Goal: Task Accomplishment & Management: Use online tool/utility

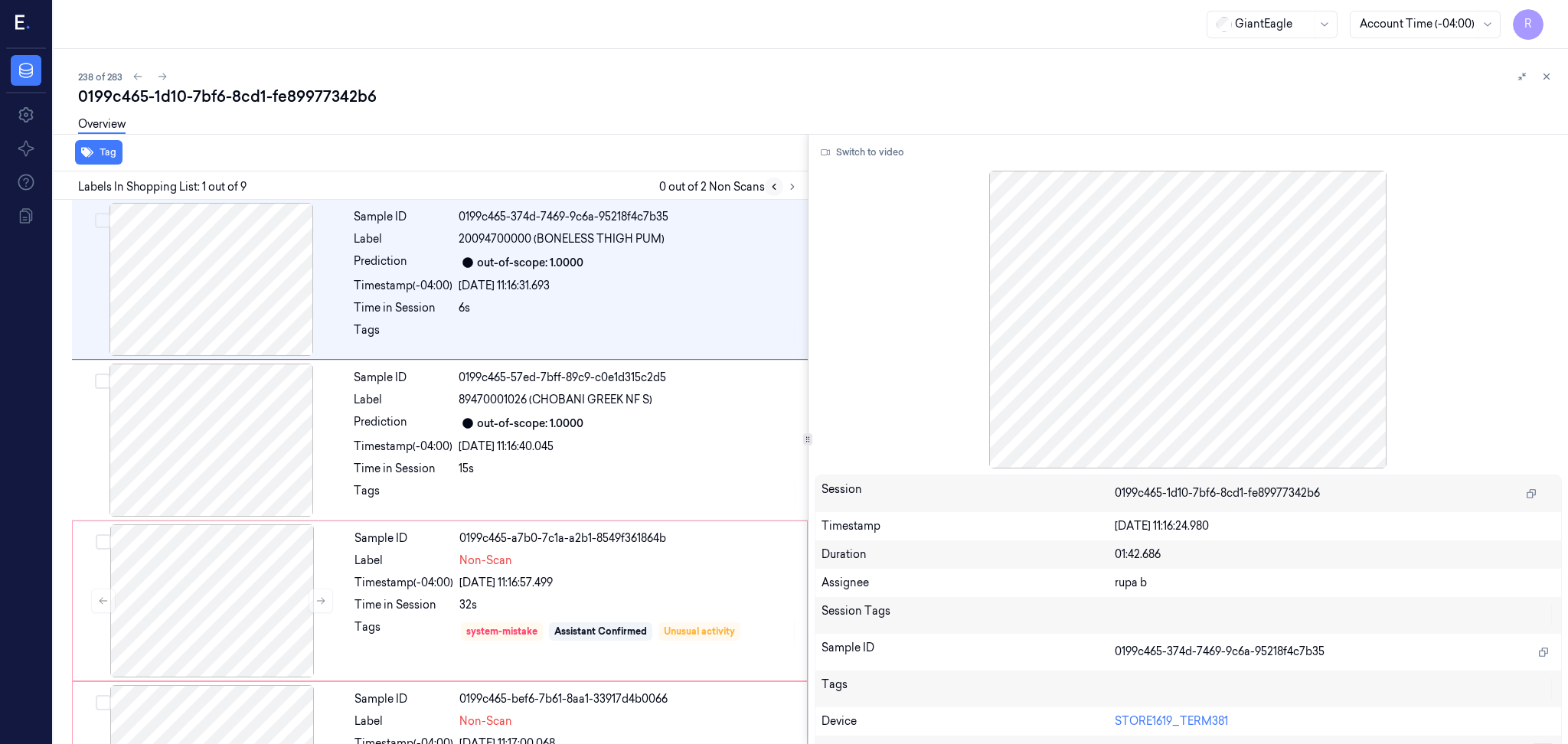
click at [779, 187] on button at bounding box center [774, 187] width 19 height 19
click at [788, 192] on button at bounding box center [792, 187] width 19 height 19
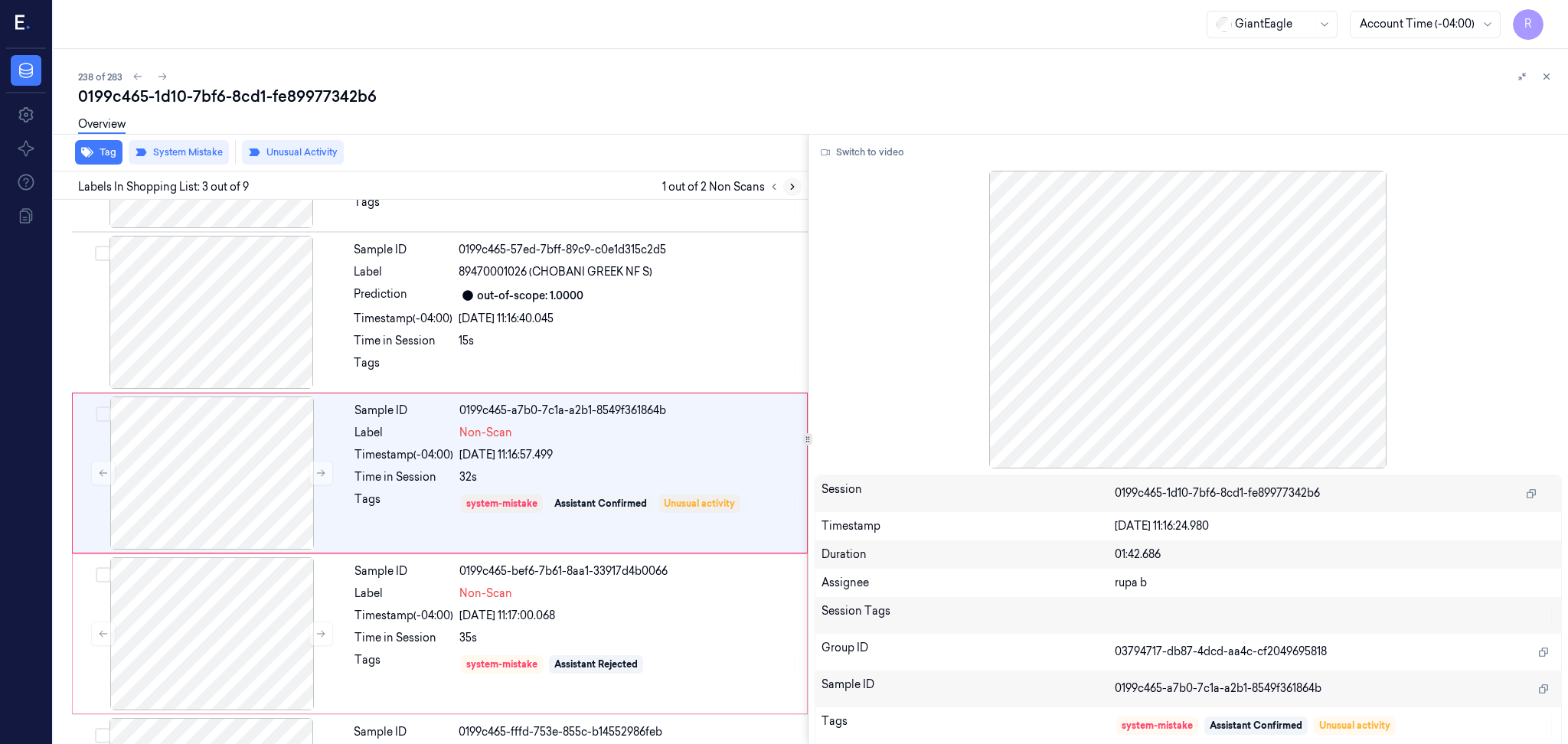
click at [788, 192] on button at bounding box center [792, 187] width 19 height 19
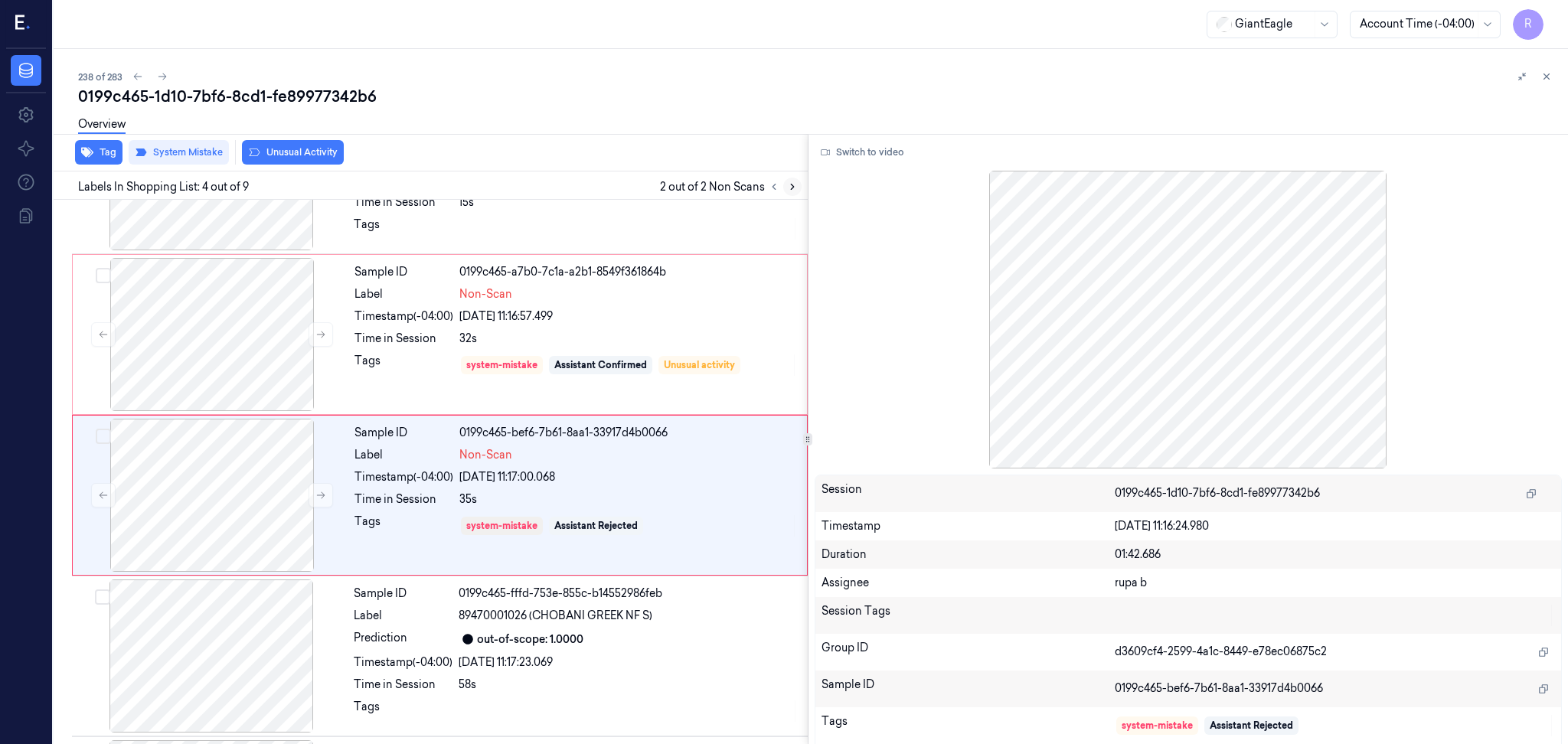
scroll to position [288, 0]
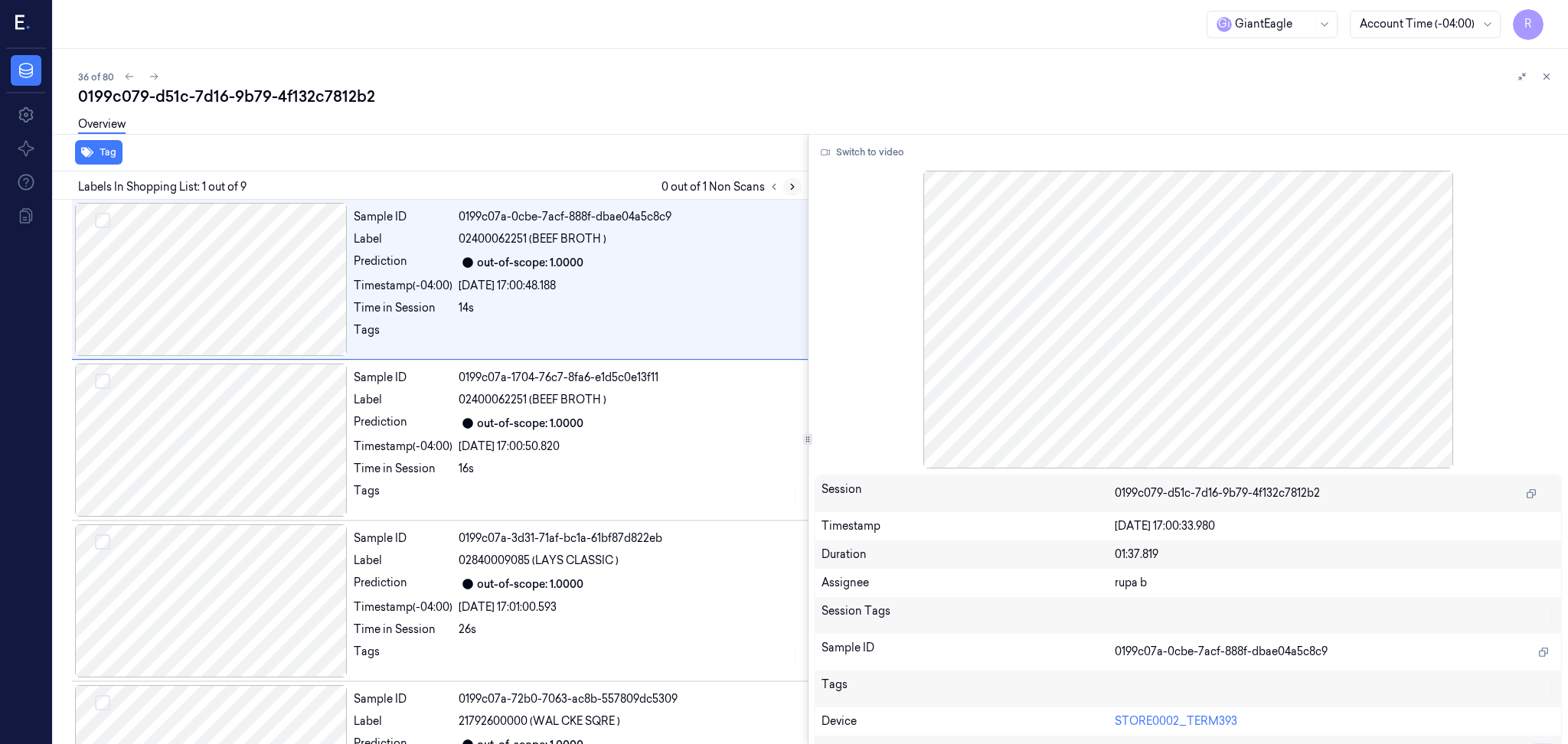
click at [786, 185] on button at bounding box center [792, 187] width 19 height 19
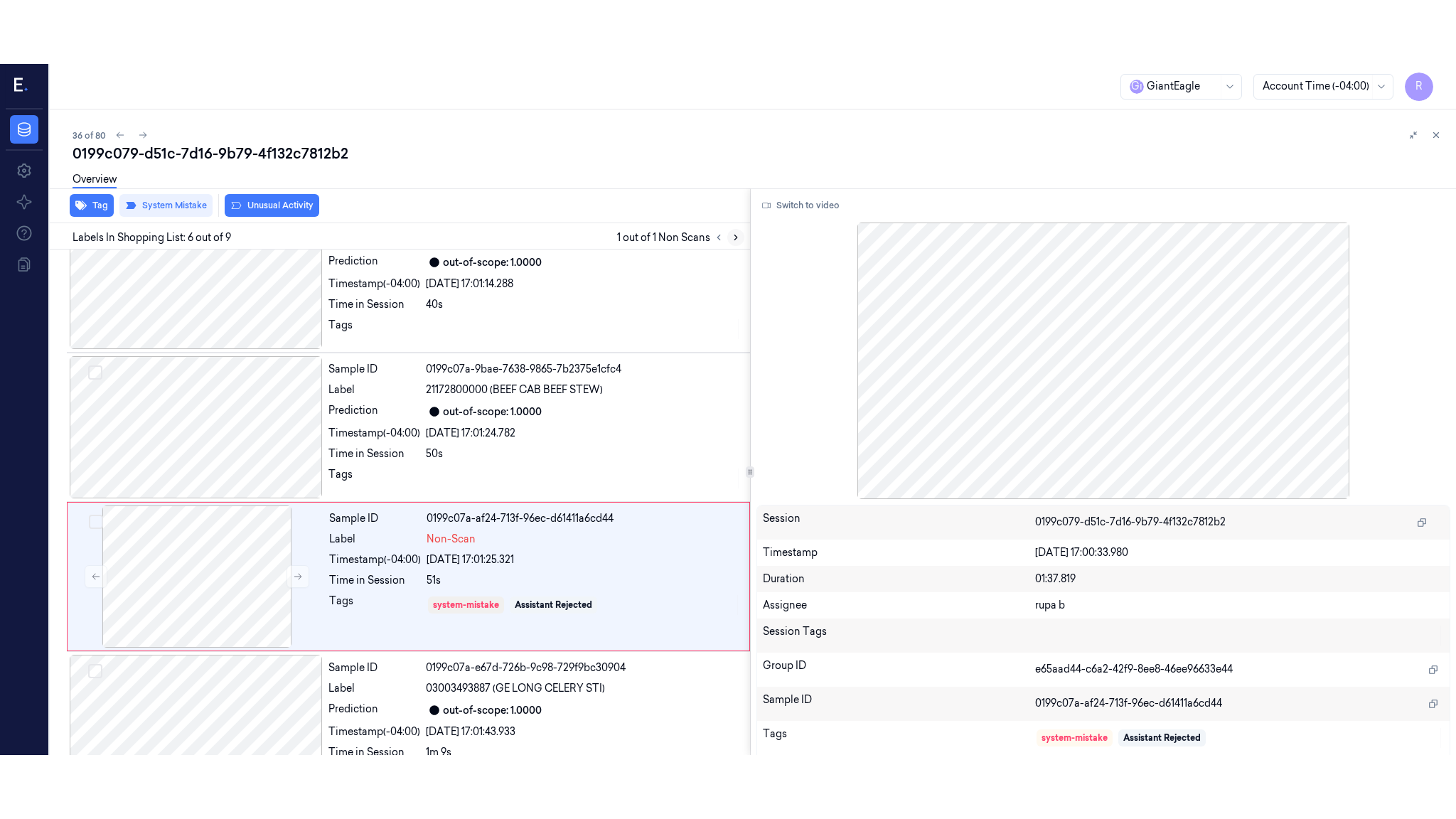
scroll to position [567, 0]
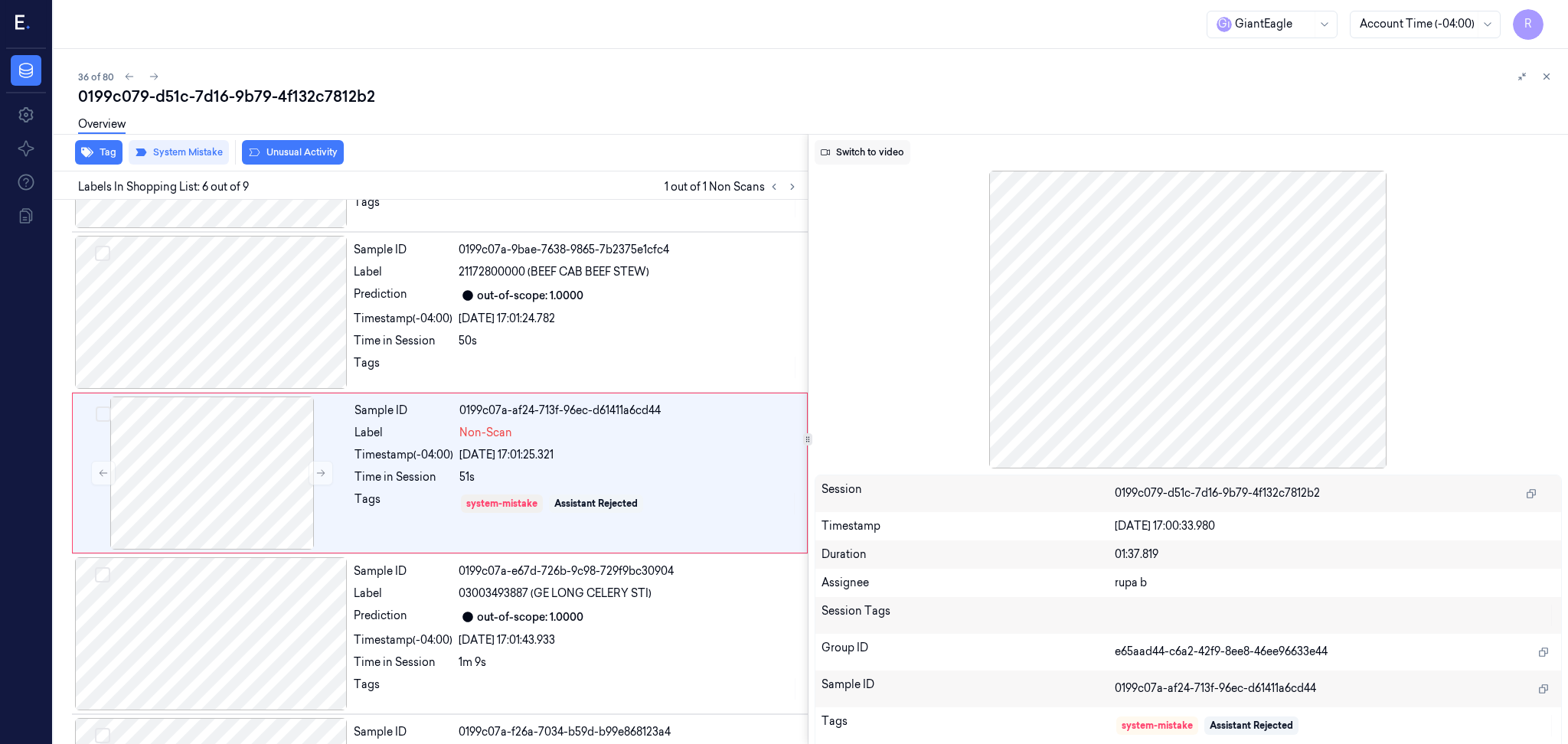
click at [856, 154] on button "Switch to video" at bounding box center [863, 152] width 96 height 24
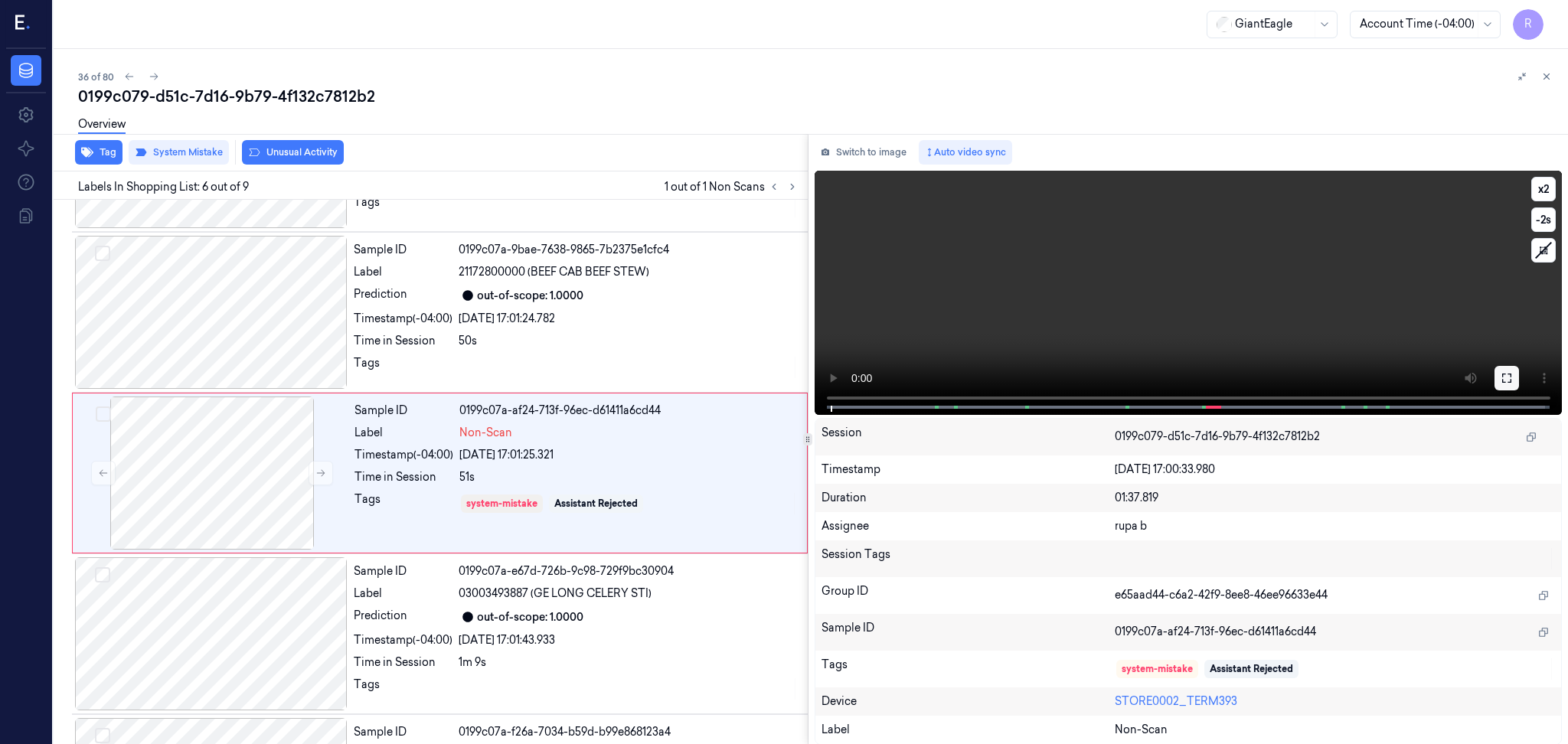
click at [1503, 379] on icon at bounding box center [1507, 378] width 12 height 12
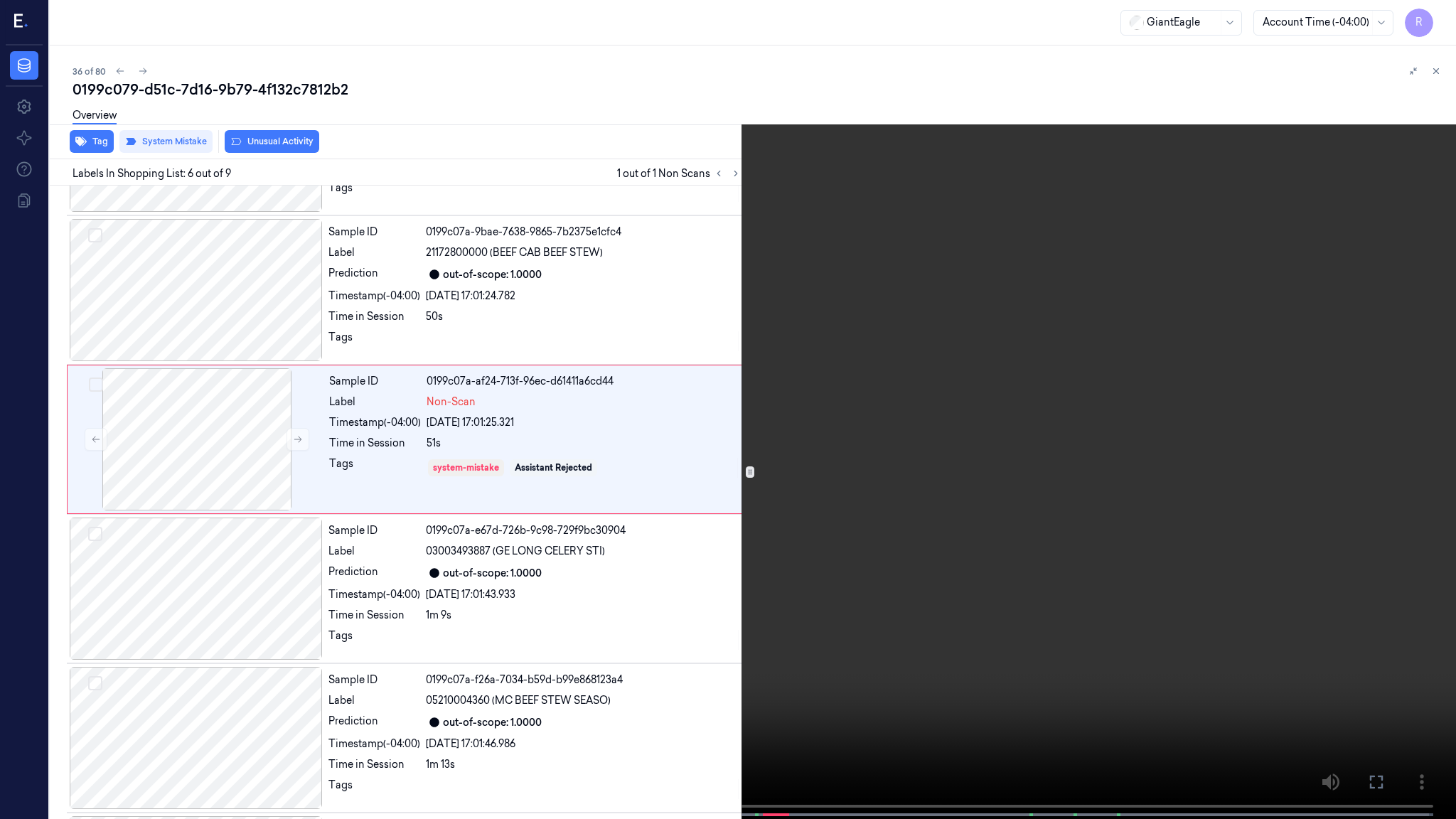
click at [1389, 422] on video at bounding box center [728, 411] width 1456 height 822
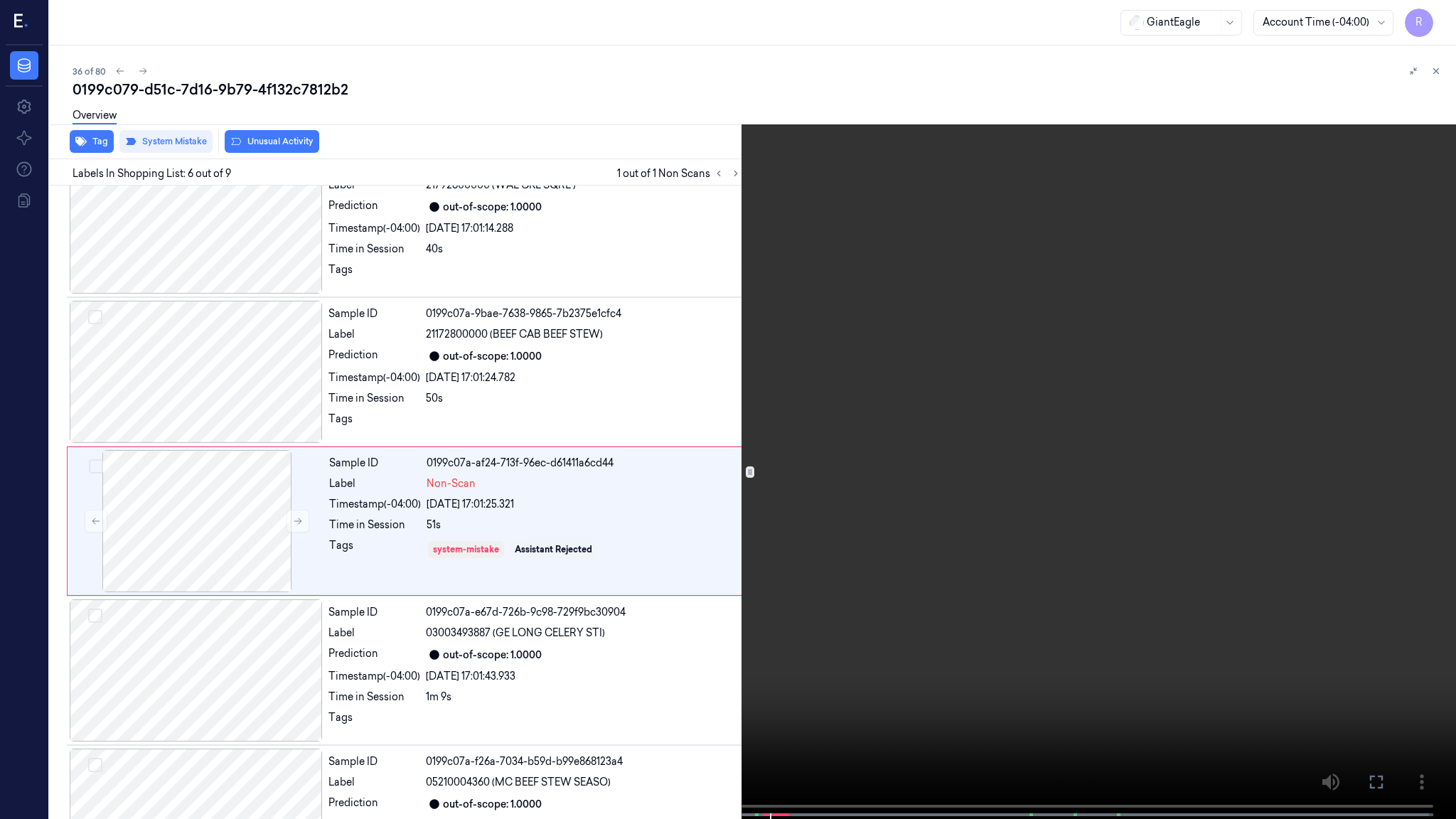
scroll to position [503, 0]
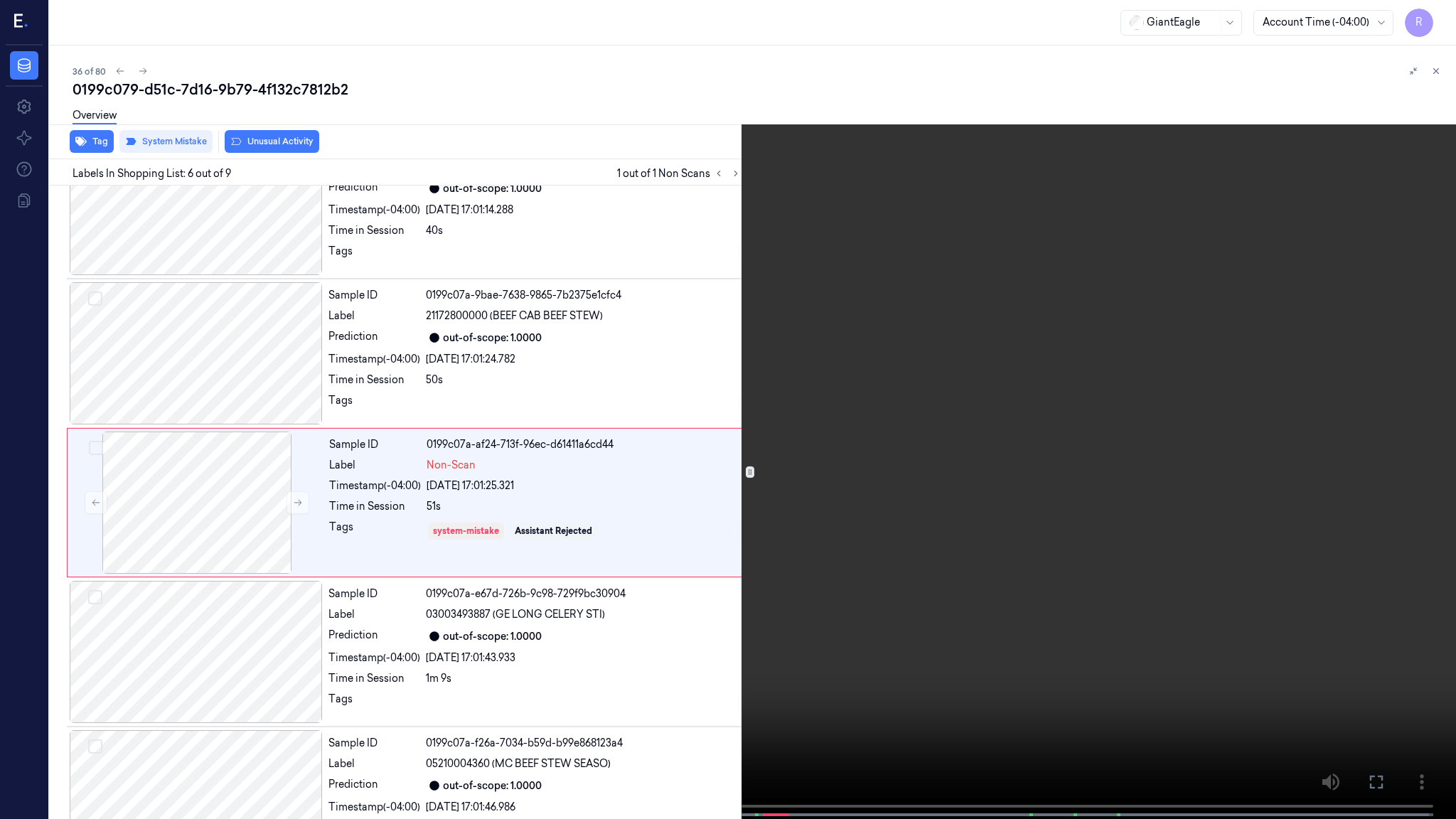
click at [790, 567] on video at bounding box center [728, 411] width 1456 height 822
click at [778, 584] on video at bounding box center [728, 411] width 1456 height 822
click at [763, 690] on video at bounding box center [728, 411] width 1456 height 822
click at [764, 690] on video at bounding box center [728, 411] width 1456 height 822
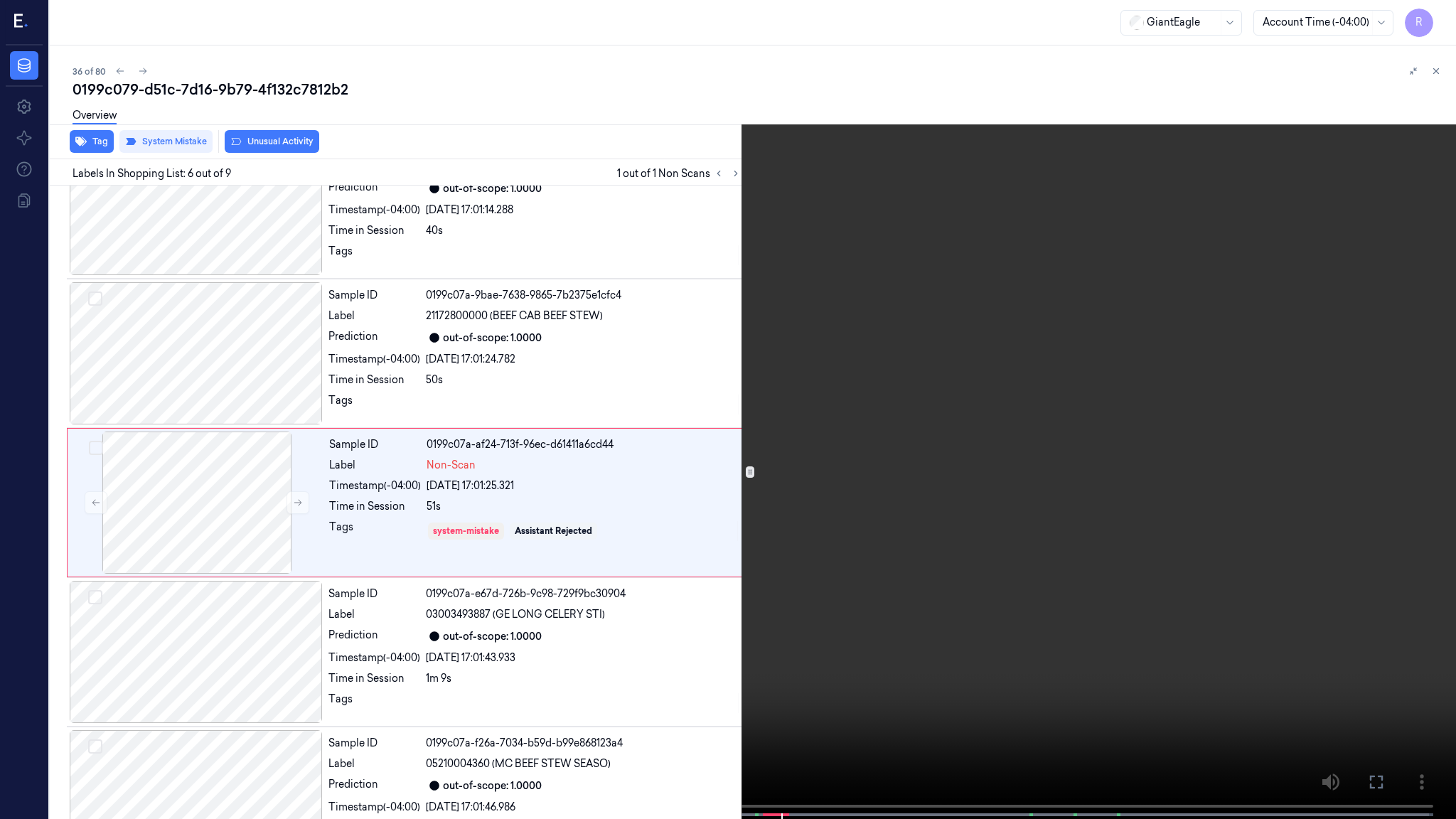
click at [764, 690] on video at bounding box center [728, 411] width 1456 height 822
click at [778, 690] on video at bounding box center [728, 411] width 1456 height 822
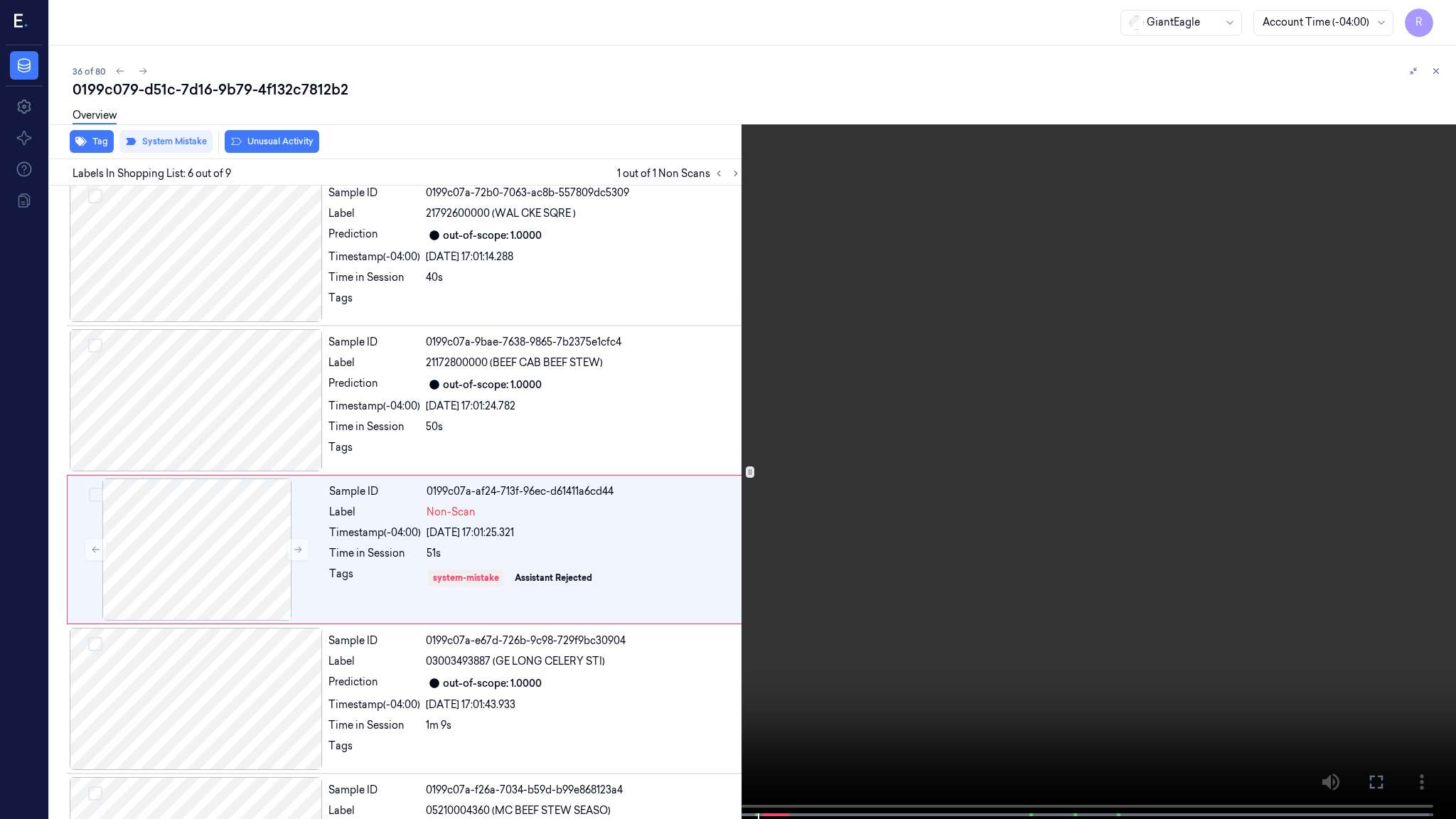
click at [778, 690] on video at bounding box center [728, 411] width 1456 height 822
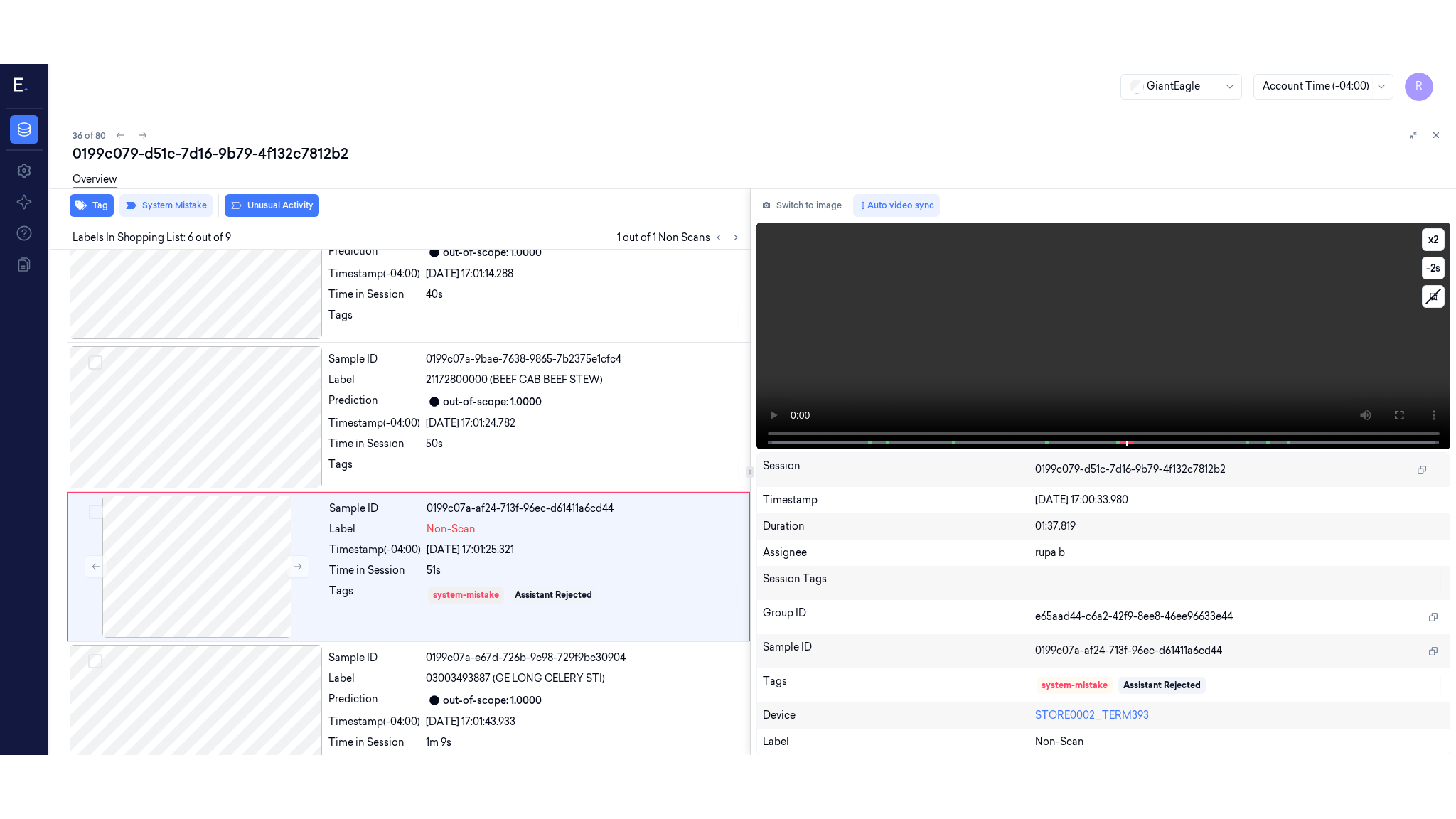
scroll to position [567, 0]
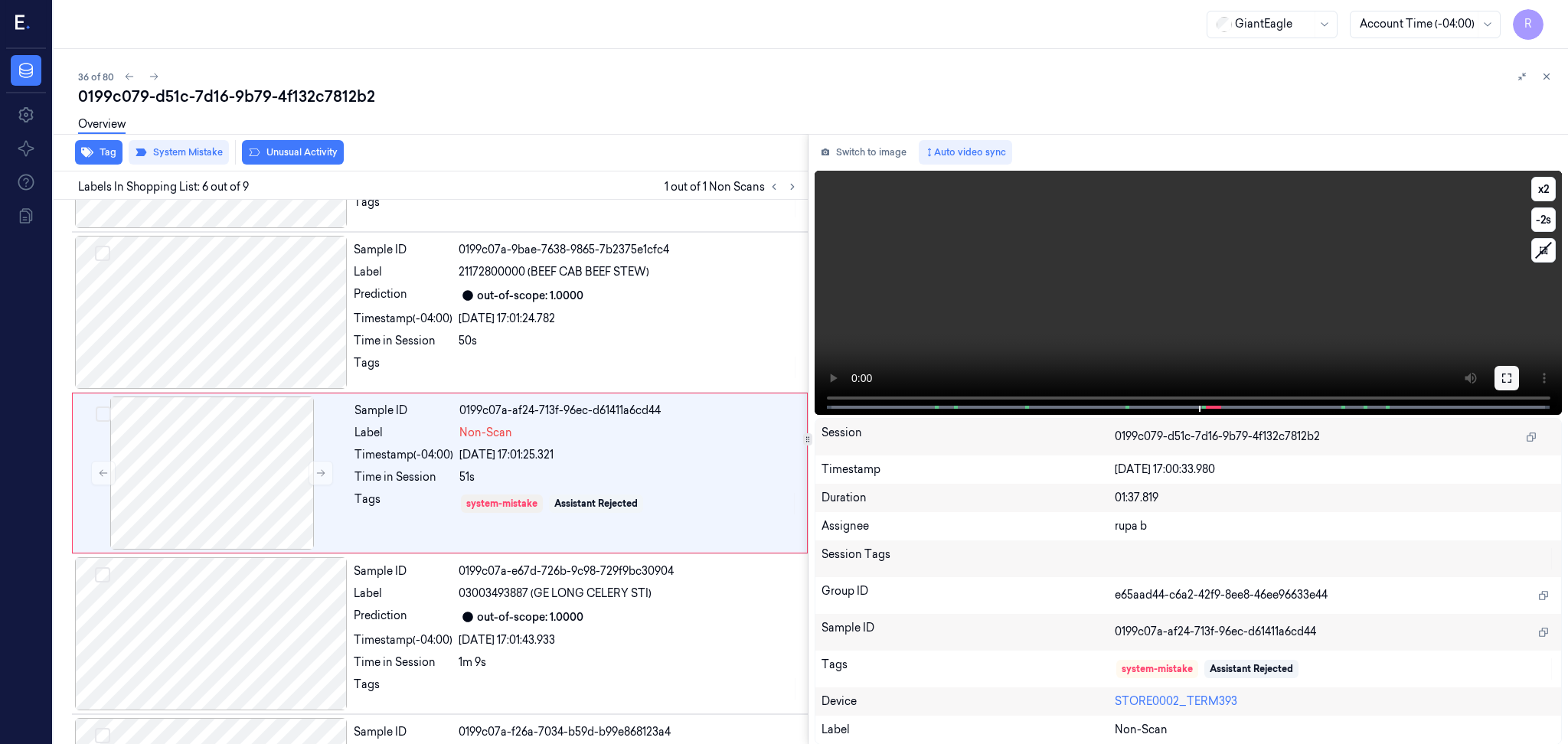
click at [1507, 374] on icon at bounding box center [1507, 378] width 12 height 12
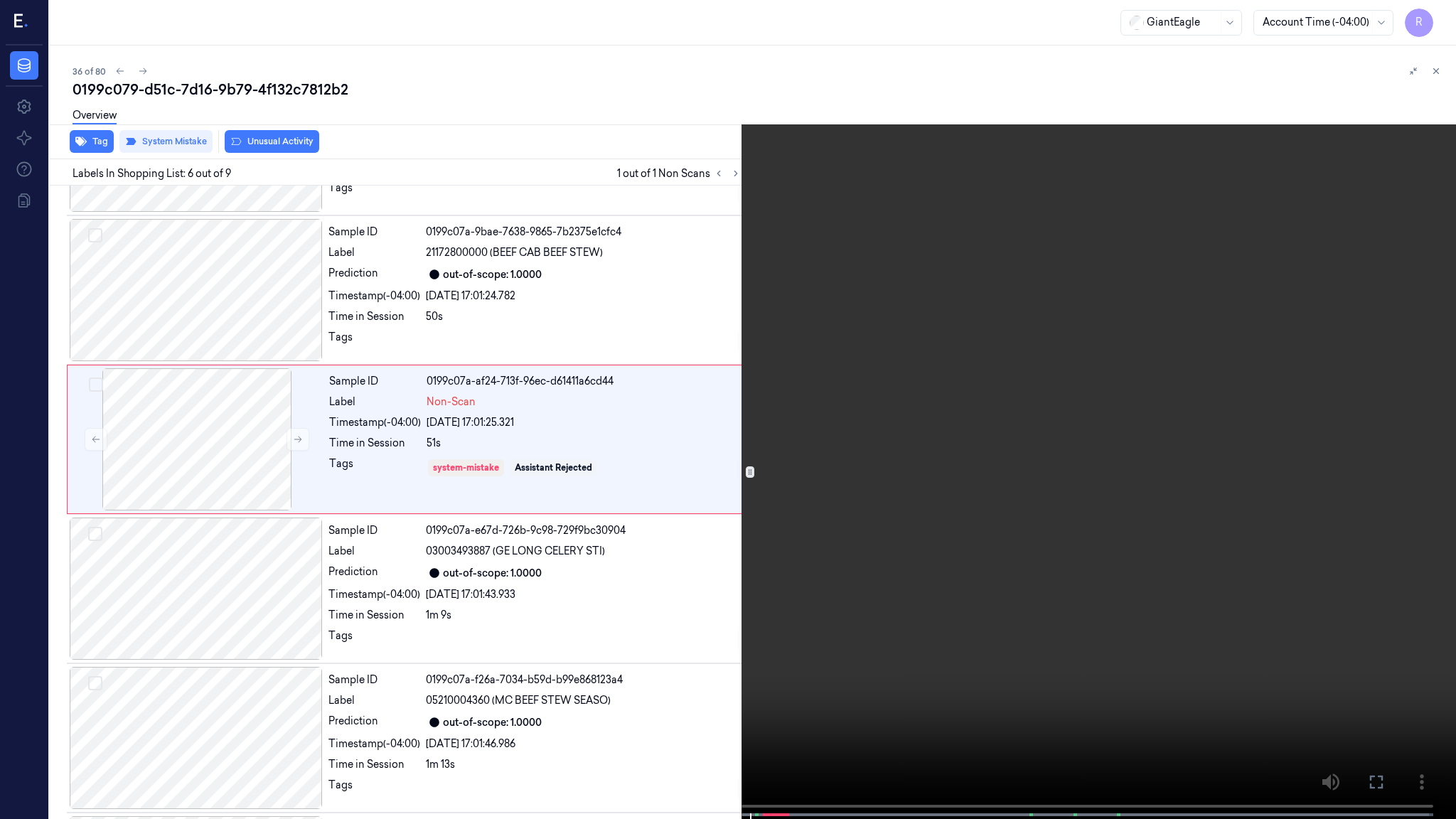
click at [710, 690] on video at bounding box center [728, 411] width 1456 height 822
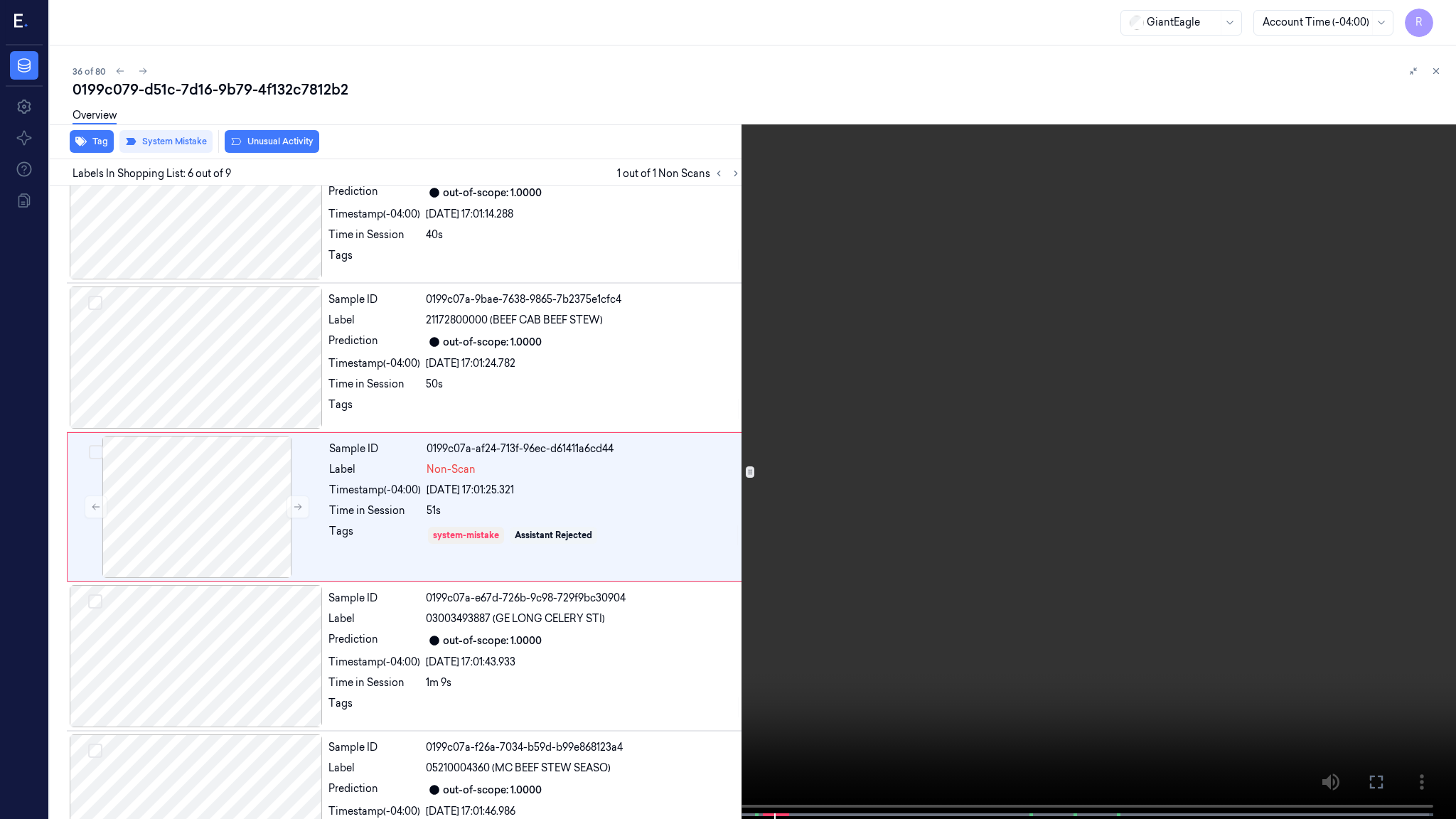
scroll to position [503, 0]
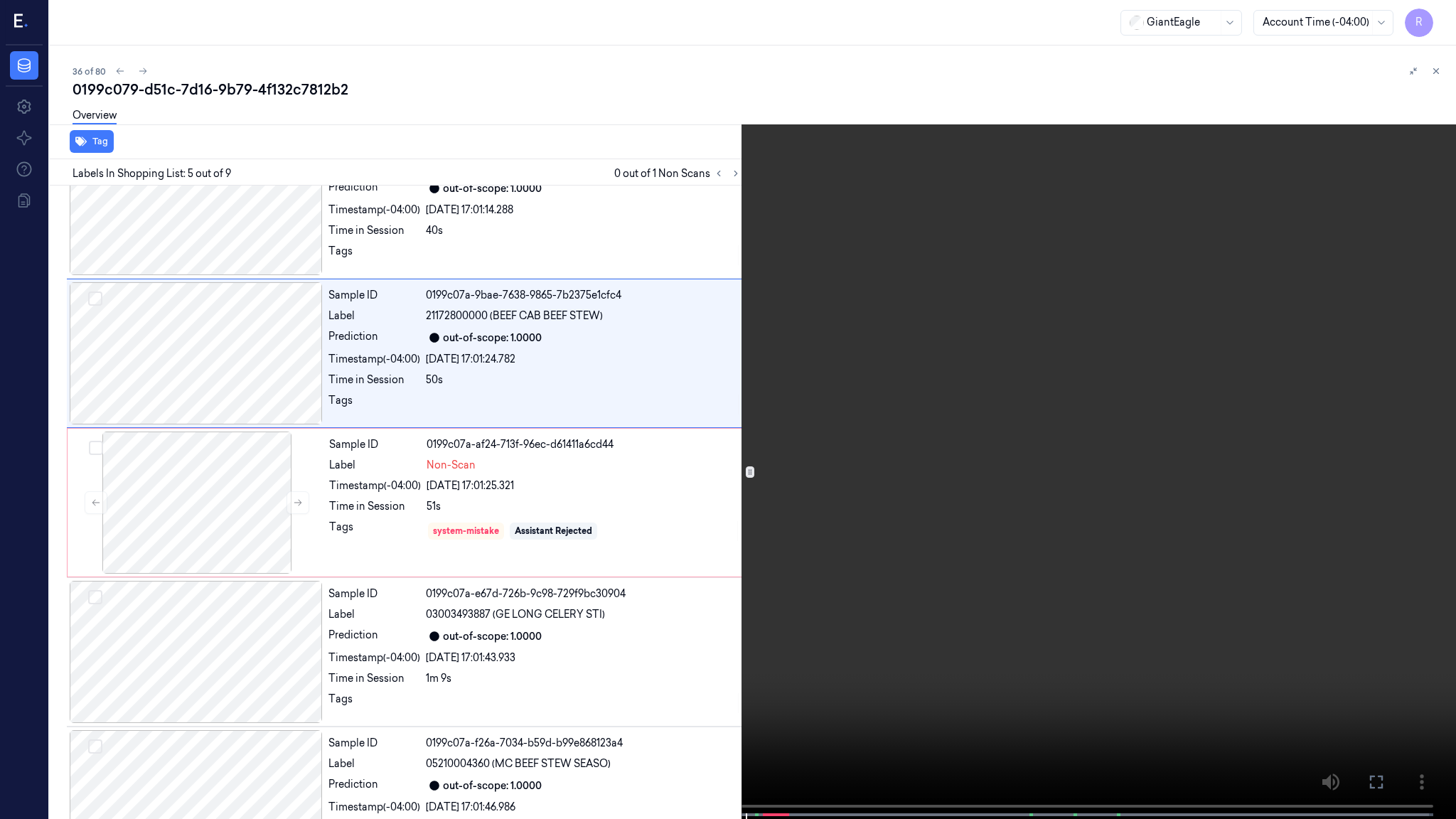
click at [792, 626] on video at bounding box center [728, 411] width 1456 height 822
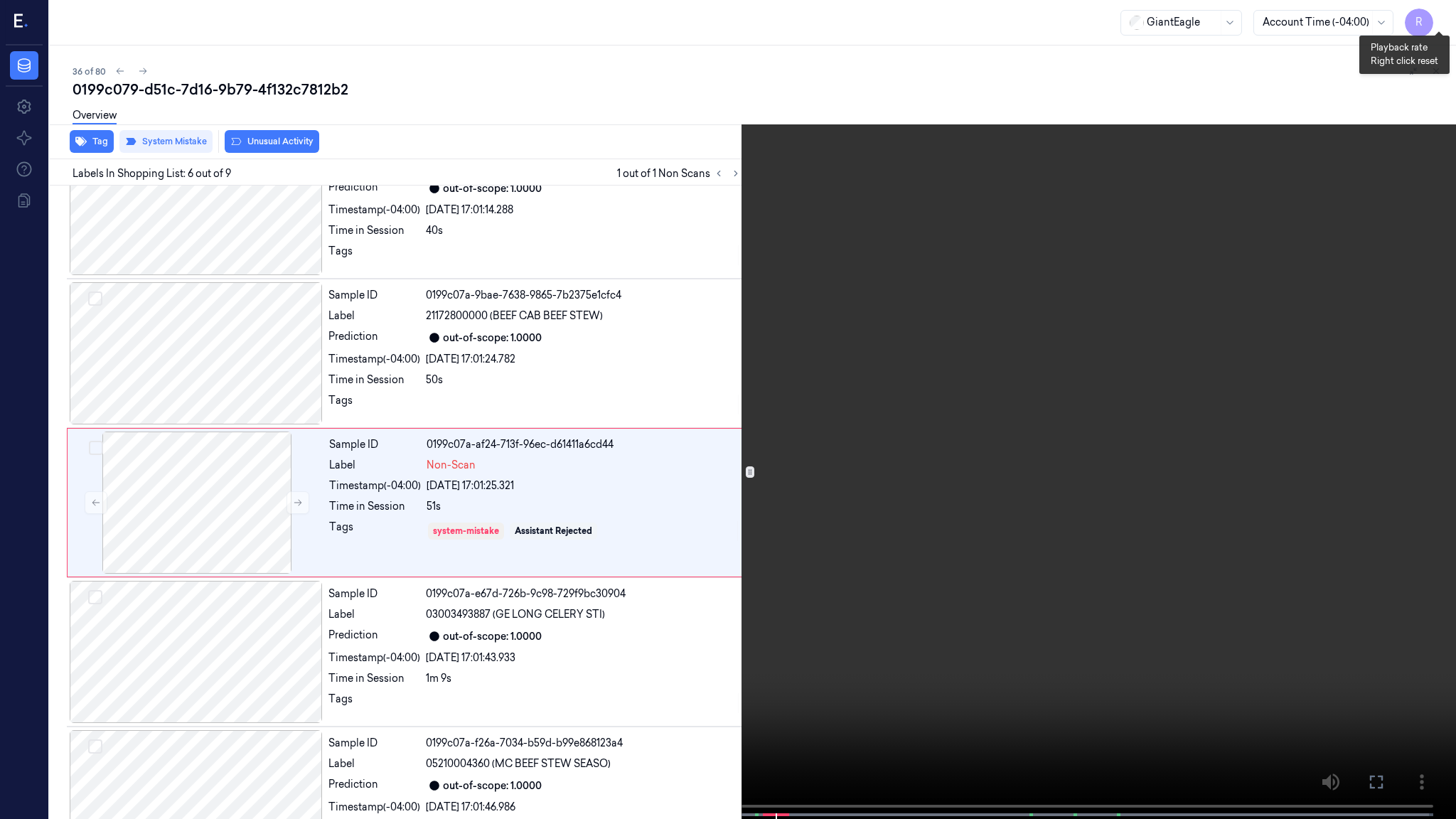
click at [1437, 19] on button "x 2" at bounding box center [1439, 17] width 22 height 22
click at [1437, 19] on button "x 4" at bounding box center [1439, 17] width 22 height 22
click at [939, 593] on video at bounding box center [728, 411] width 1456 height 822
click at [937, 639] on video at bounding box center [728, 411] width 1456 height 822
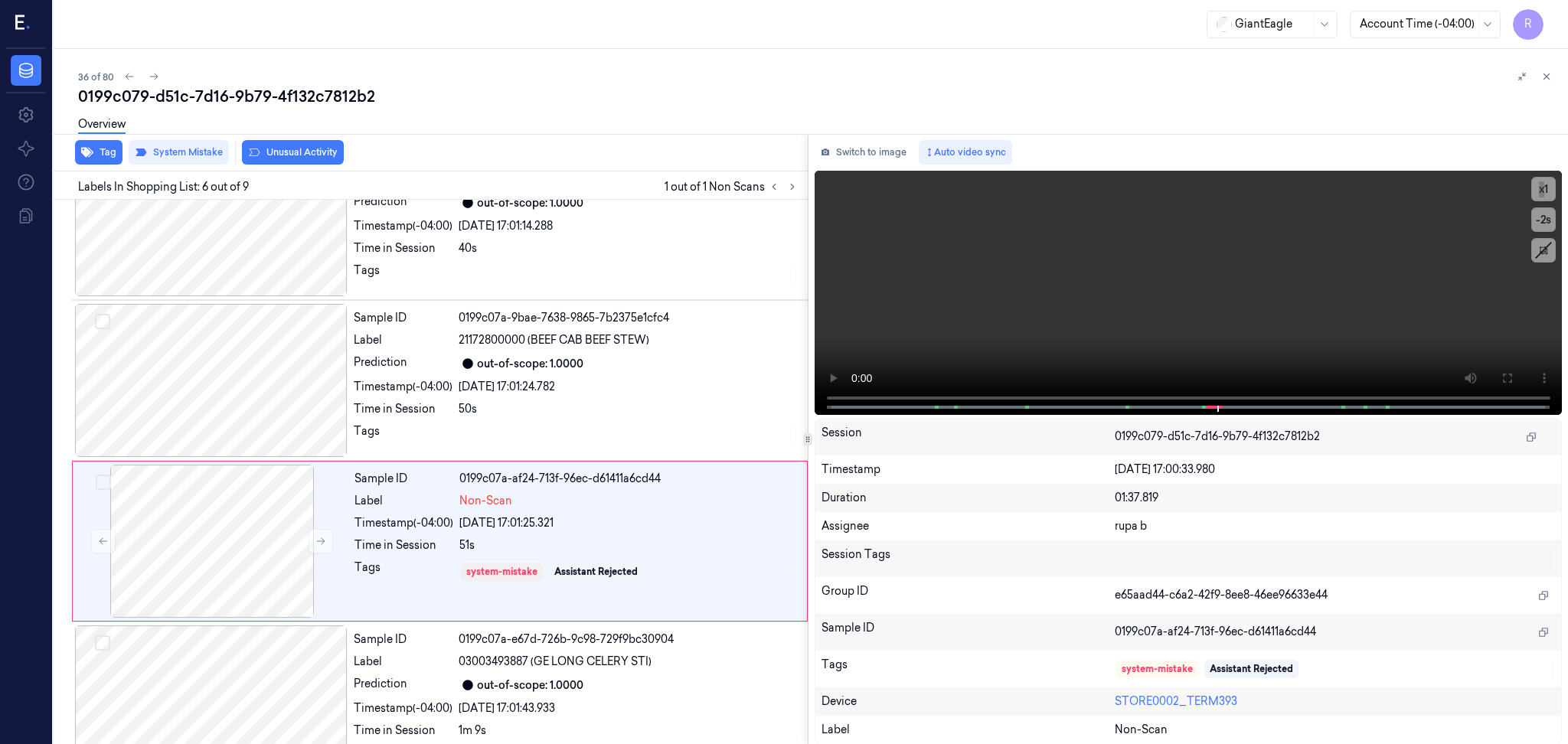
scroll to position [610, 0]
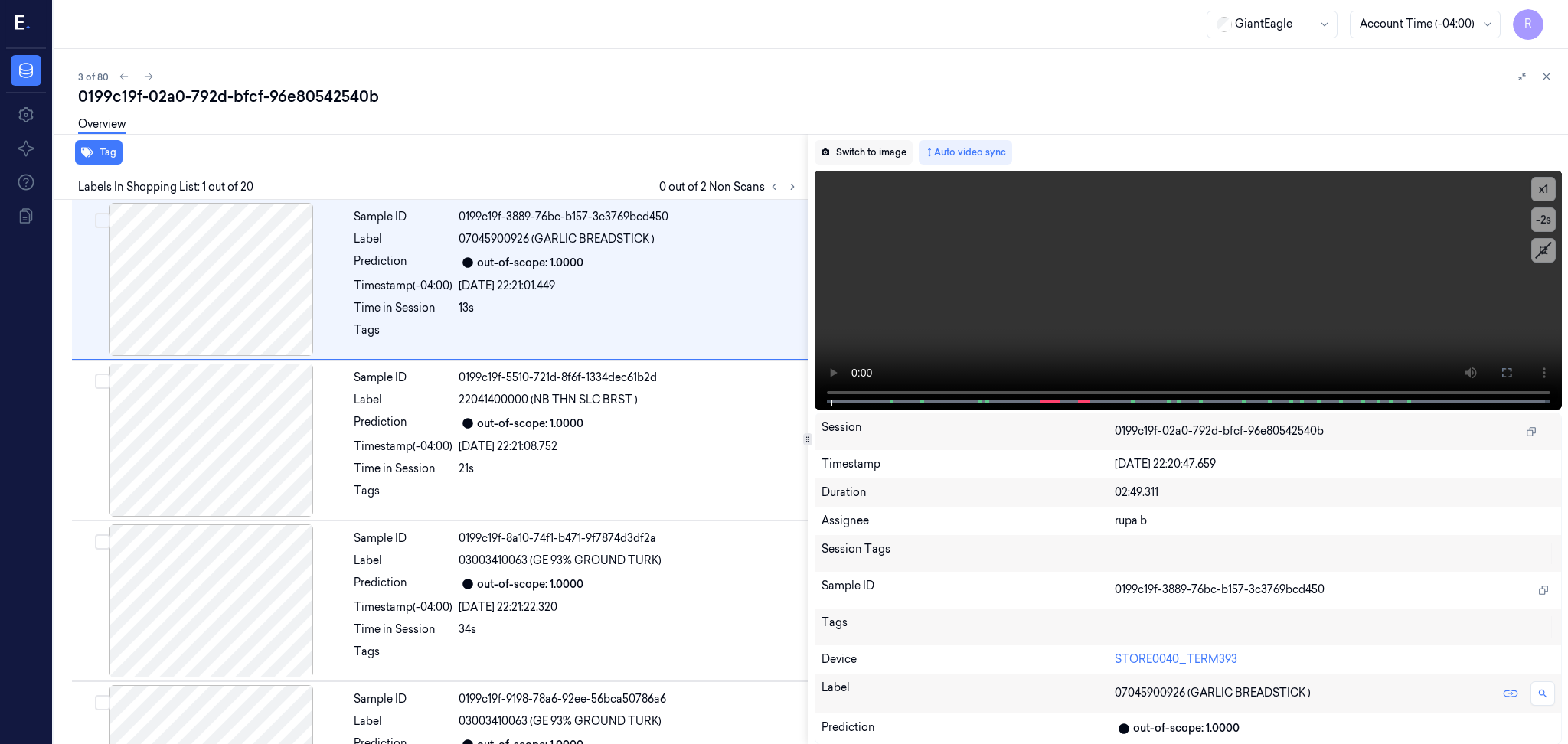
click at [853, 149] on button "Switch to image" at bounding box center [864, 152] width 98 height 24
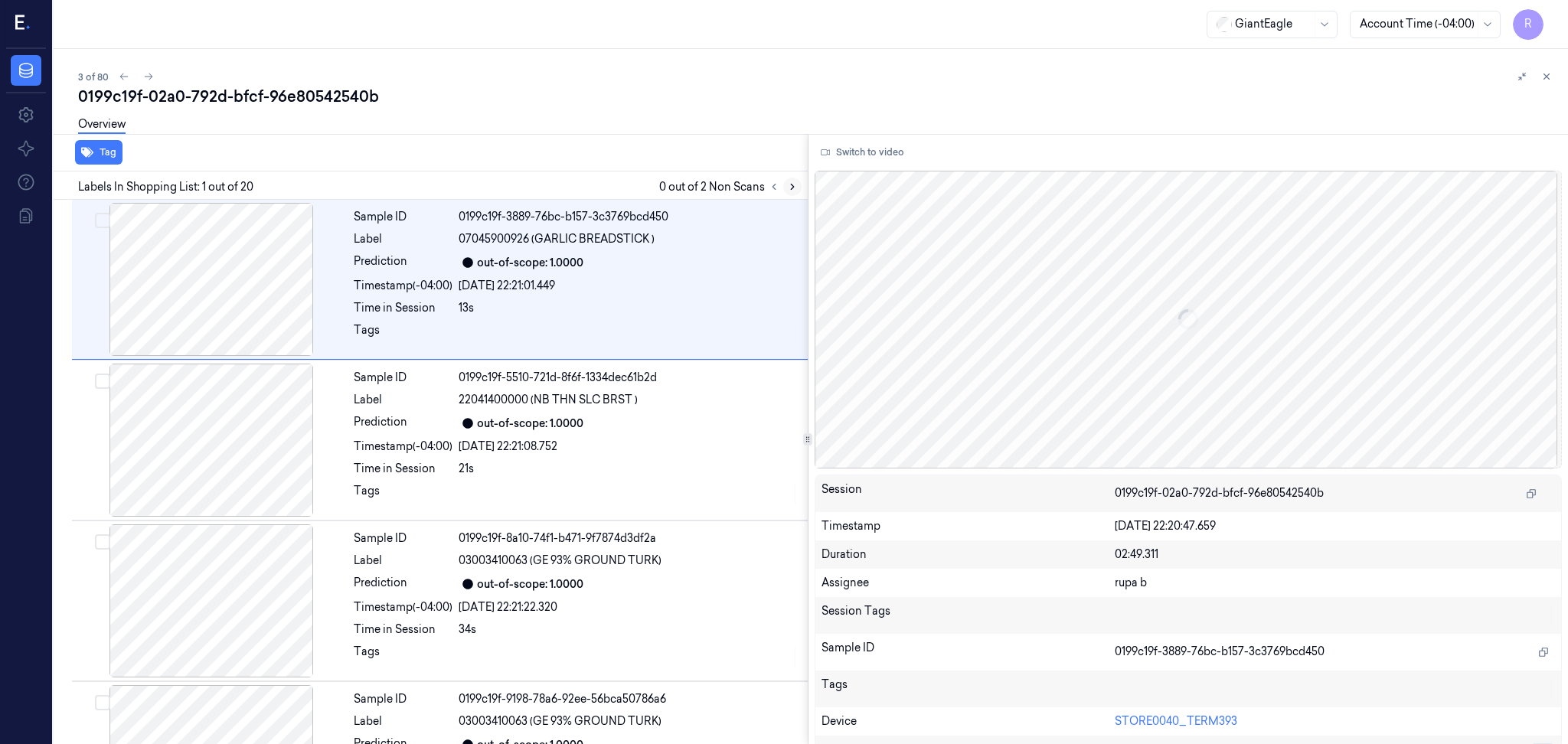
click at [788, 184] on icon at bounding box center [792, 186] width 10 height 10
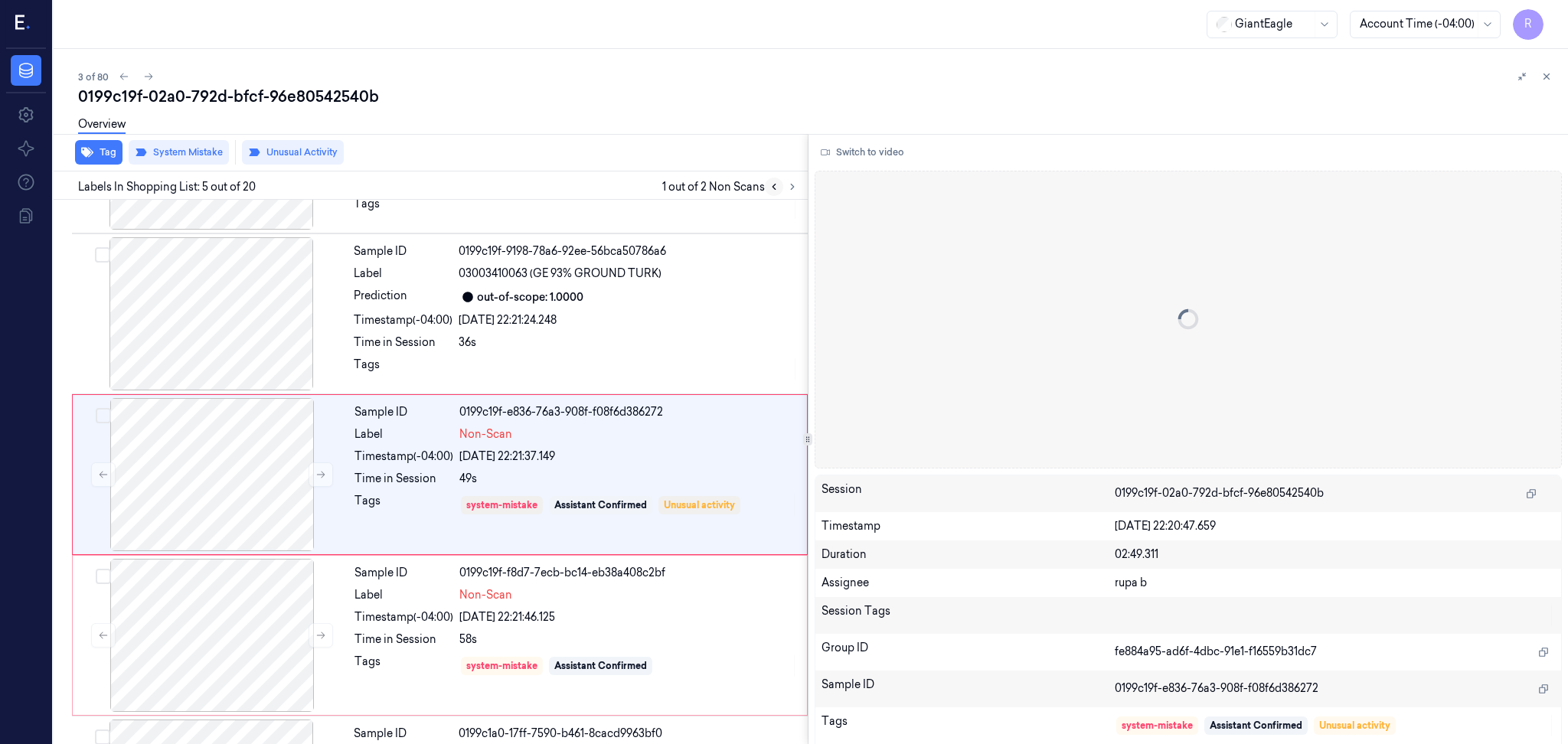
scroll to position [449, 0]
click at [788, 186] on icon at bounding box center [792, 186] width 10 height 10
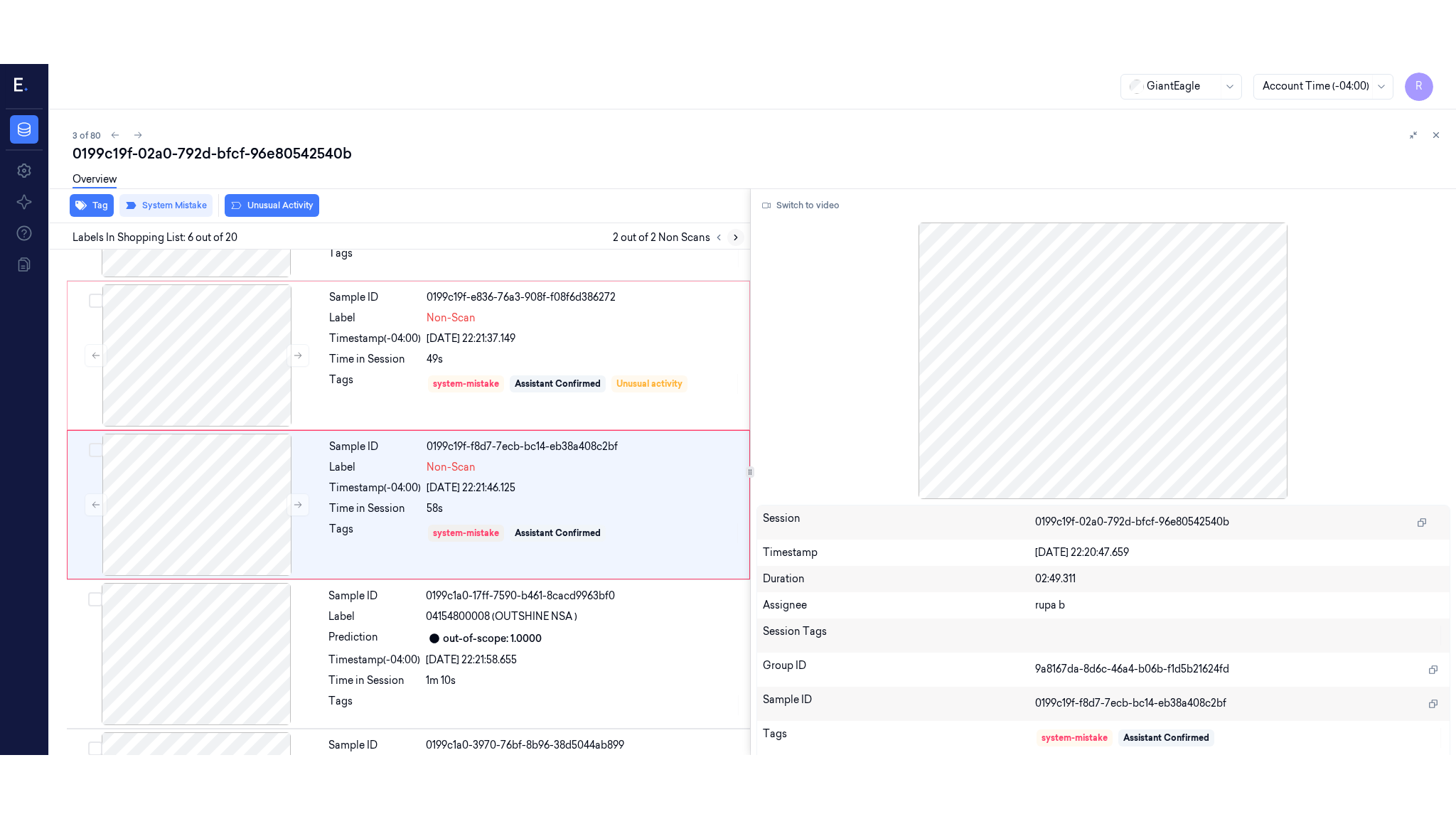
scroll to position [567, 0]
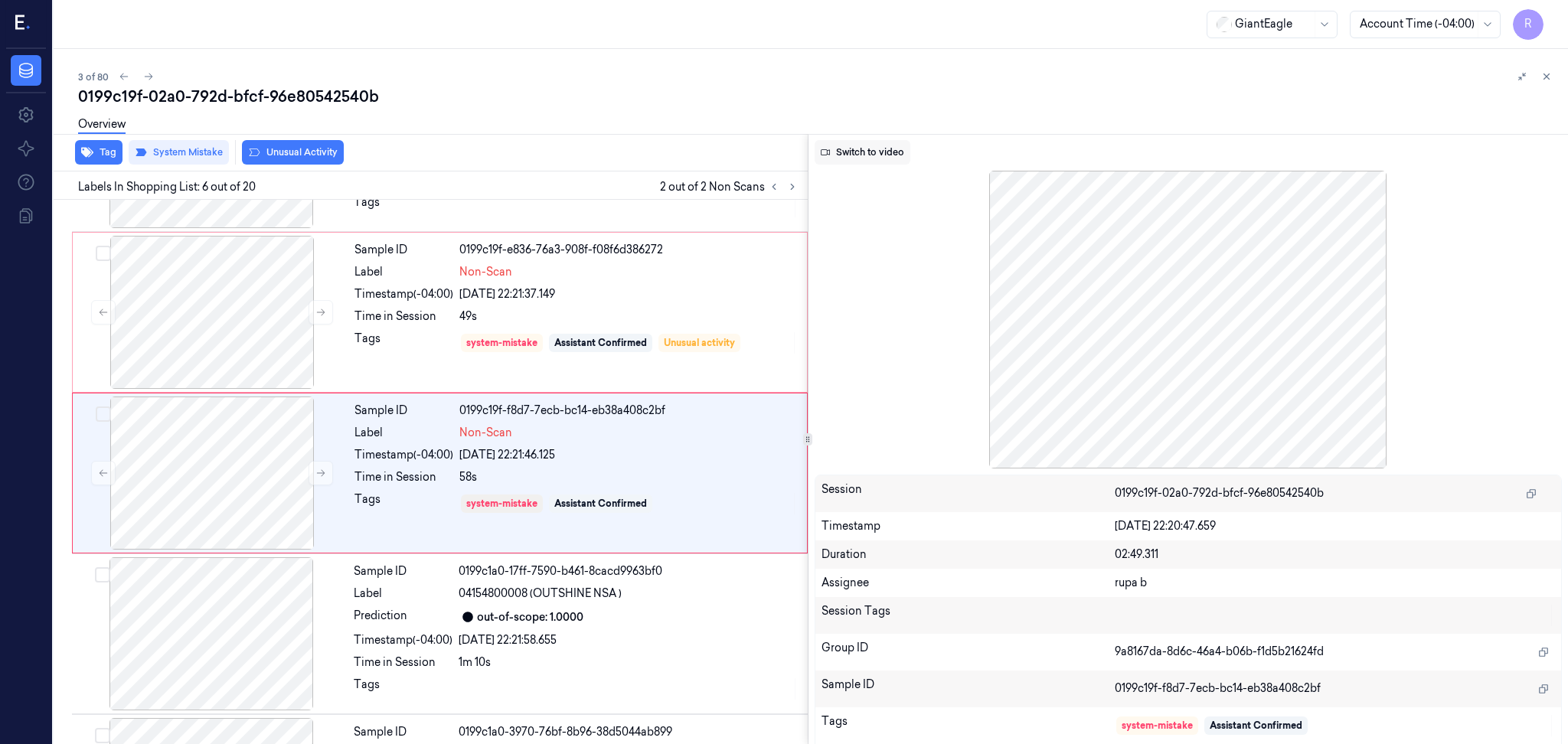
click at [850, 158] on button "Switch to video" at bounding box center [863, 152] width 96 height 24
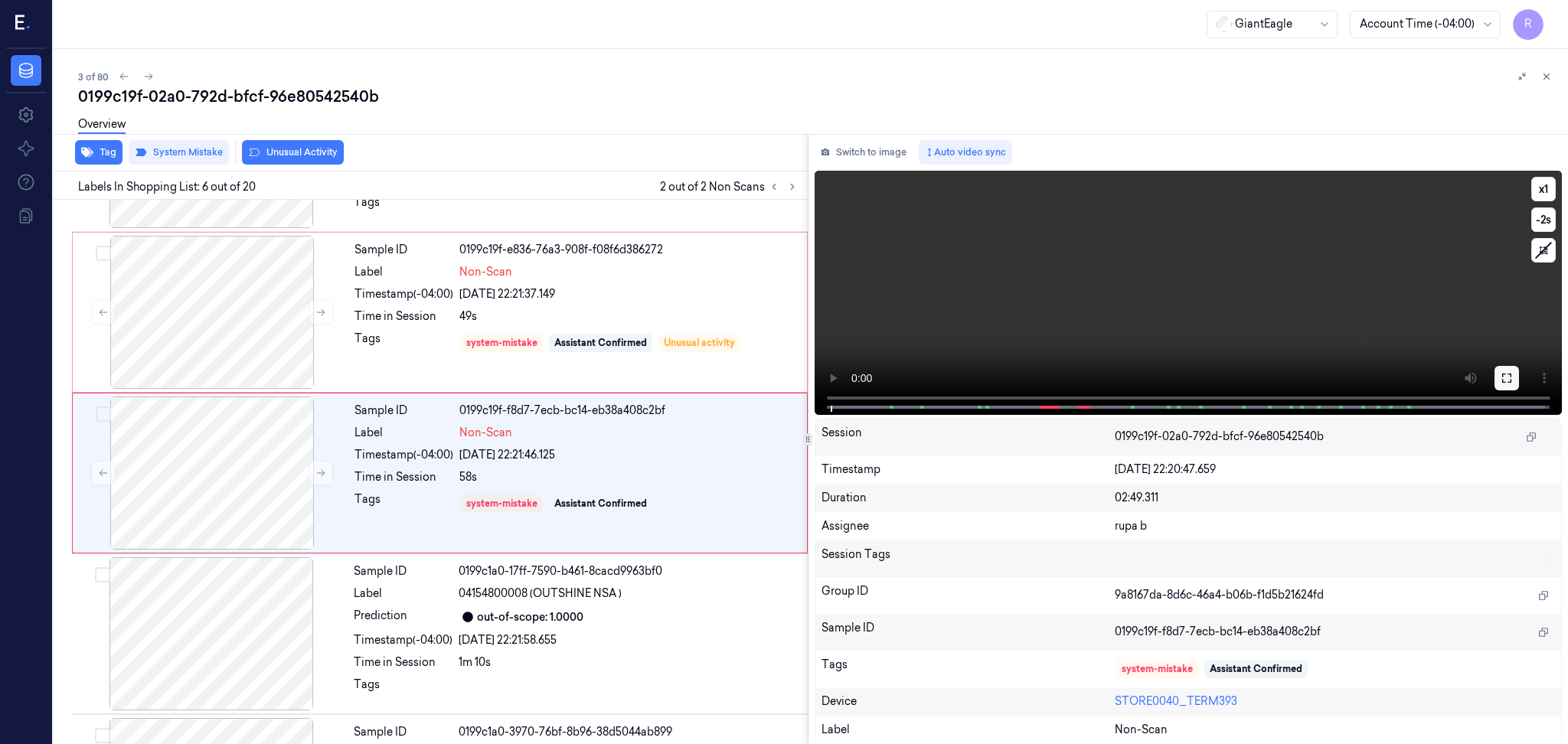
click at [1505, 375] on icon at bounding box center [1507, 378] width 12 height 12
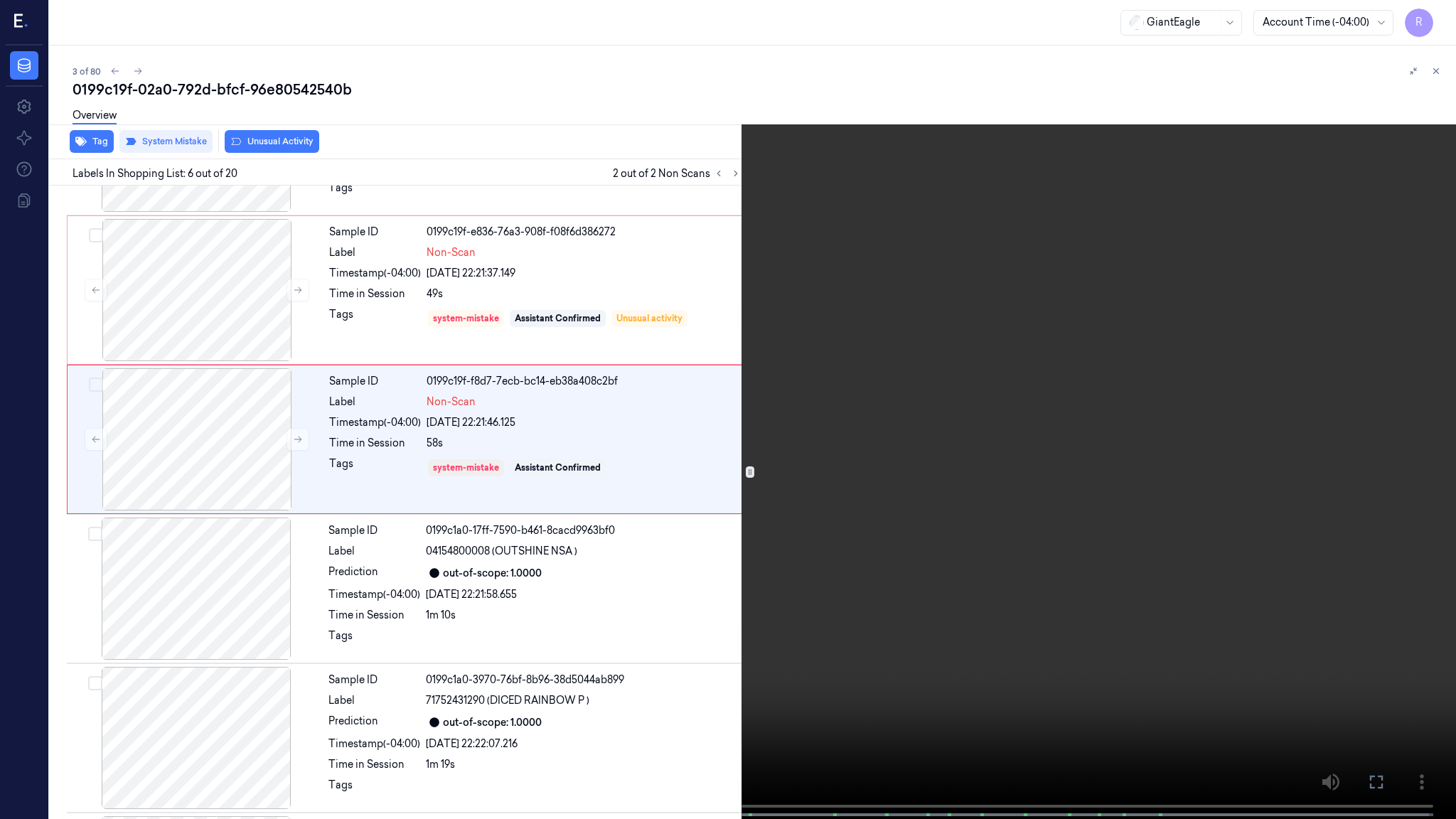
click at [382, 690] on video at bounding box center [728, 411] width 1456 height 822
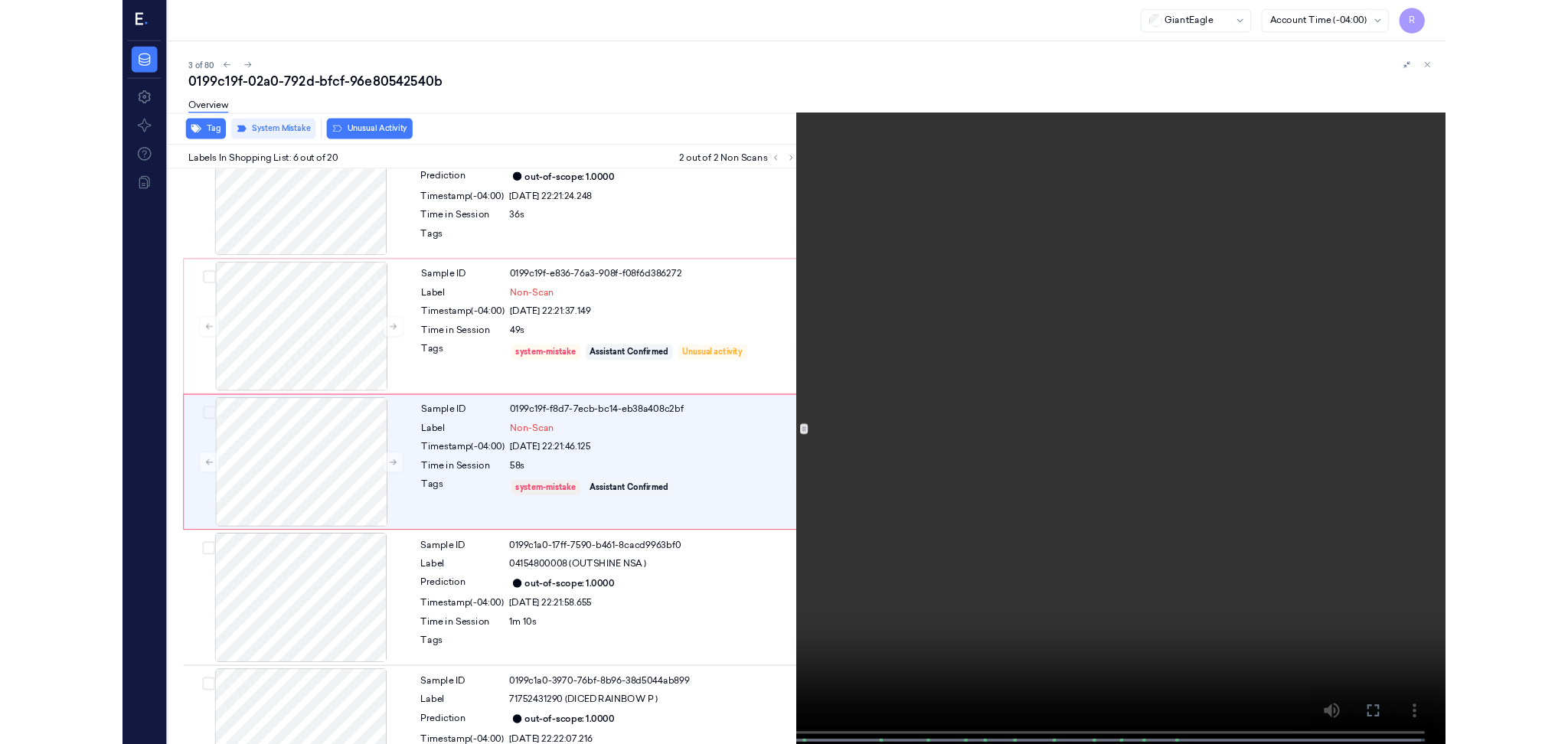
scroll to position [542, 0]
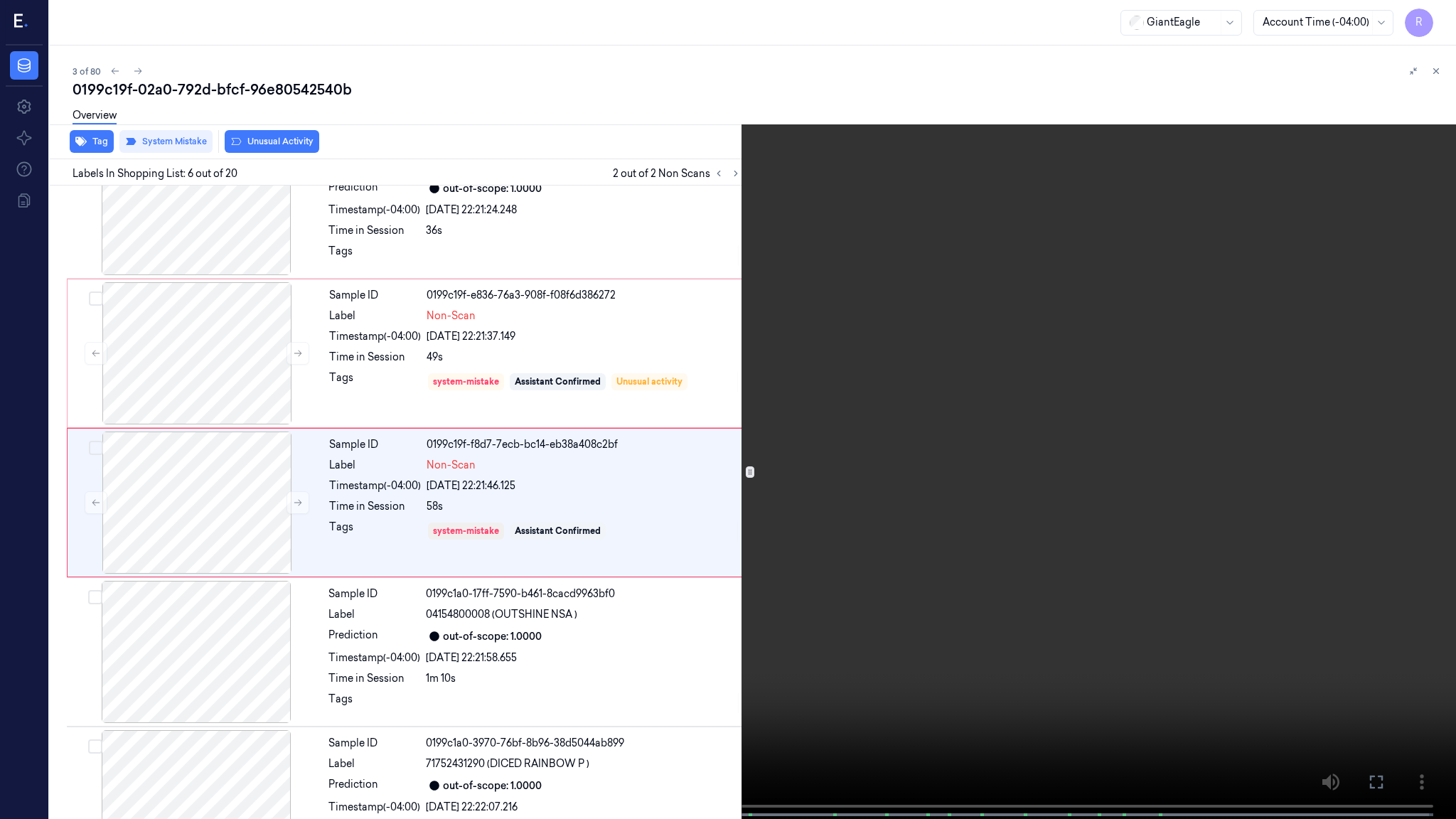
click at [449, 503] on video at bounding box center [728, 411] width 1456 height 822
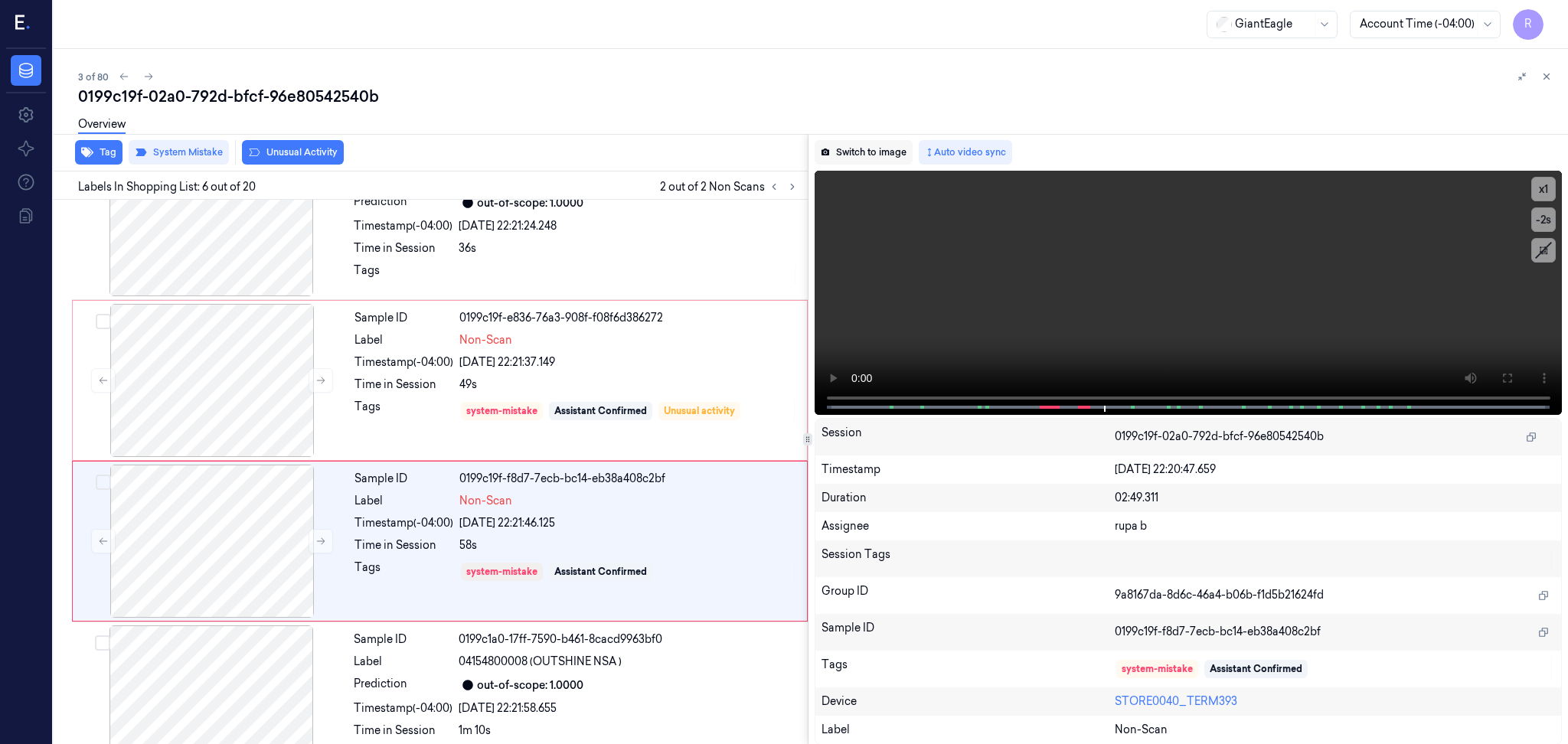
click at [871, 155] on button "Switch to image" at bounding box center [864, 152] width 98 height 24
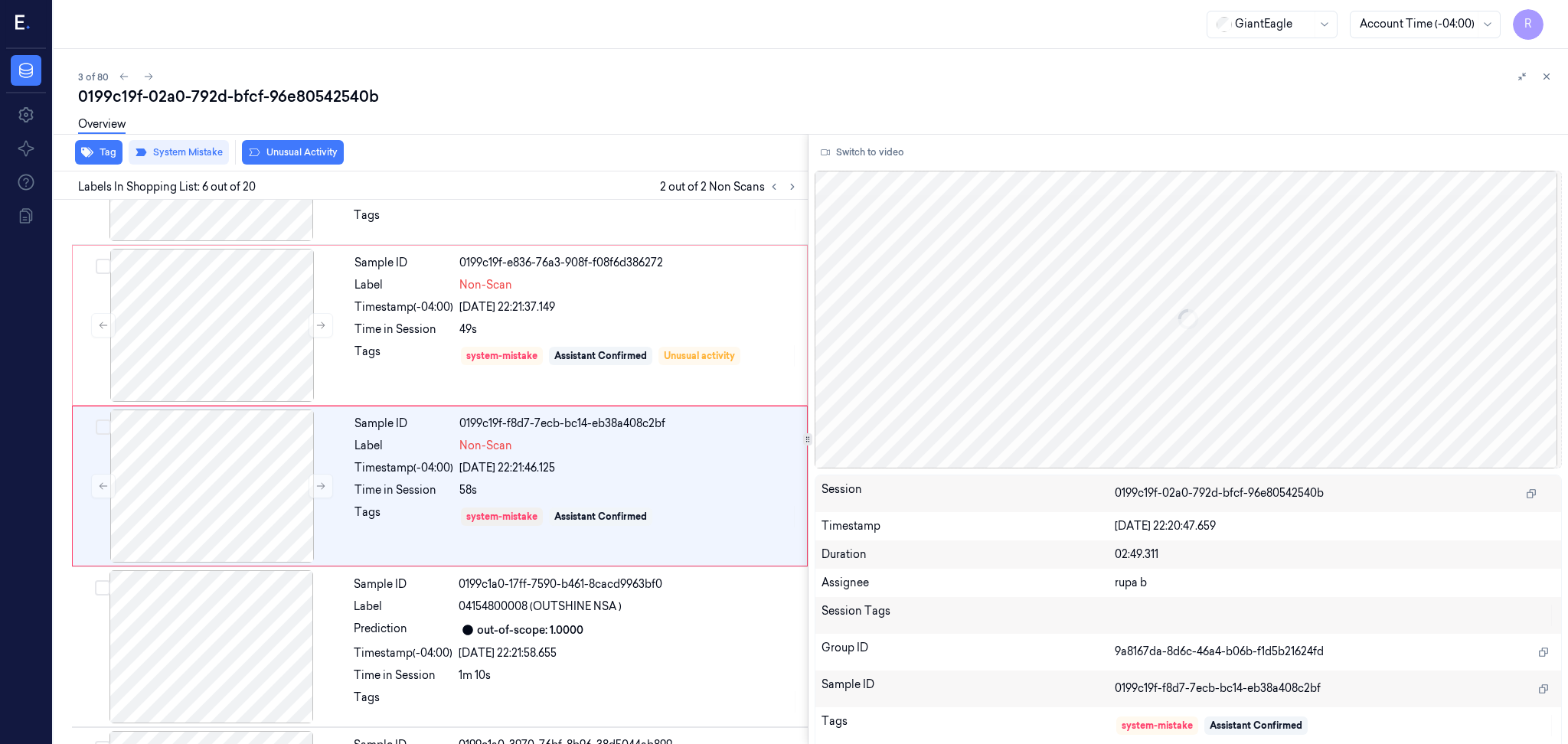
scroll to position [610, 0]
